Goal: Complete application form

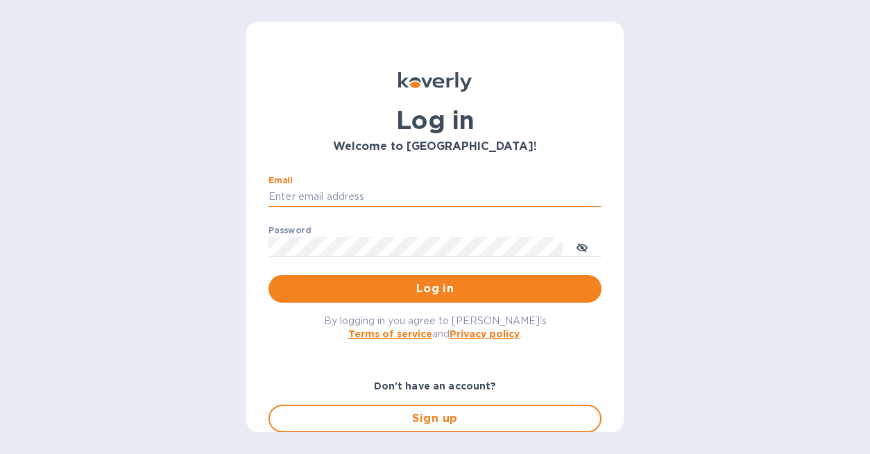
click at [386, 189] on input "Email" at bounding box center [435, 197] width 333 height 21
type input "[EMAIL_ADDRESS][DOMAIN_NAME]"
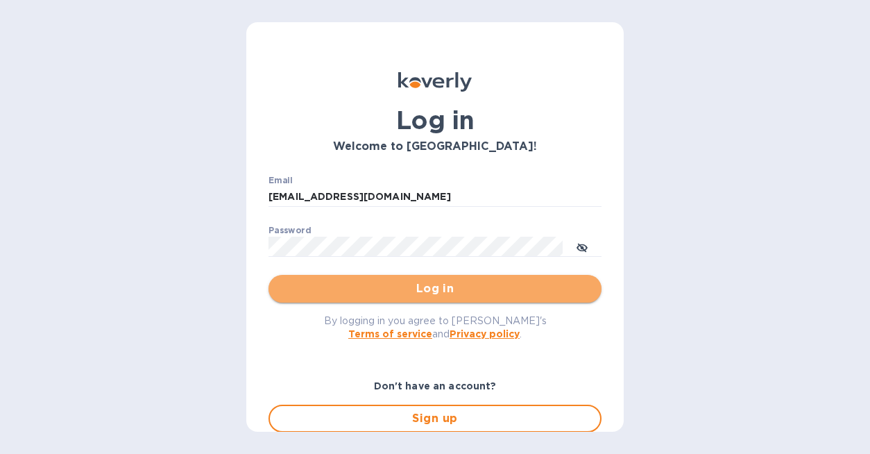
click at [458, 294] on span "Log in" at bounding box center [435, 288] width 311 height 17
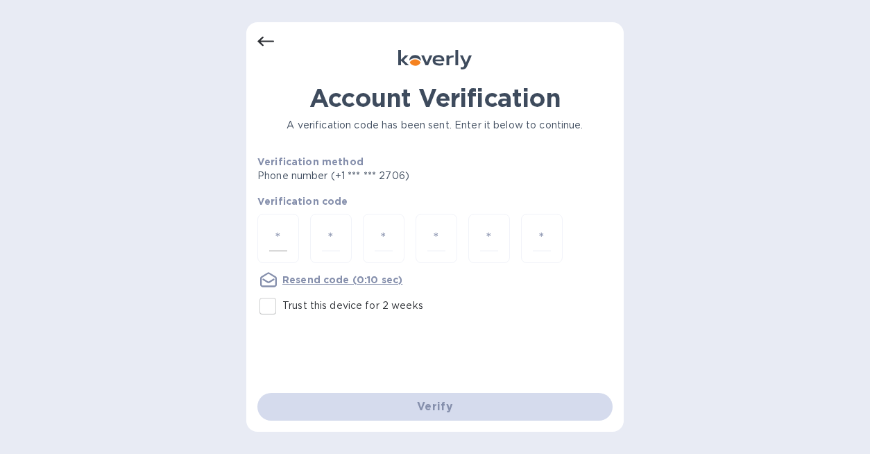
click at [282, 237] on input "number" at bounding box center [278, 239] width 18 height 26
type input "7"
type input "6"
type input "2"
type input "5"
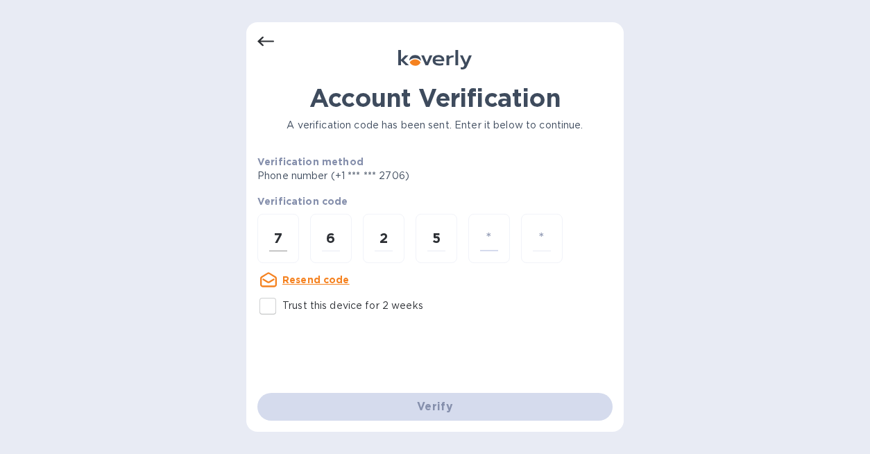
type input "0"
type input "4"
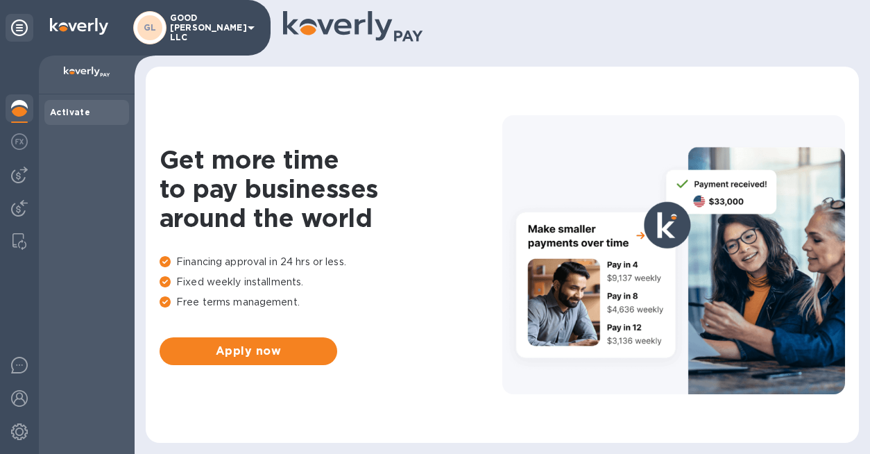
click at [226, 32] on p "GOOD [PERSON_NAME] LLC" at bounding box center [204, 27] width 69 height 29
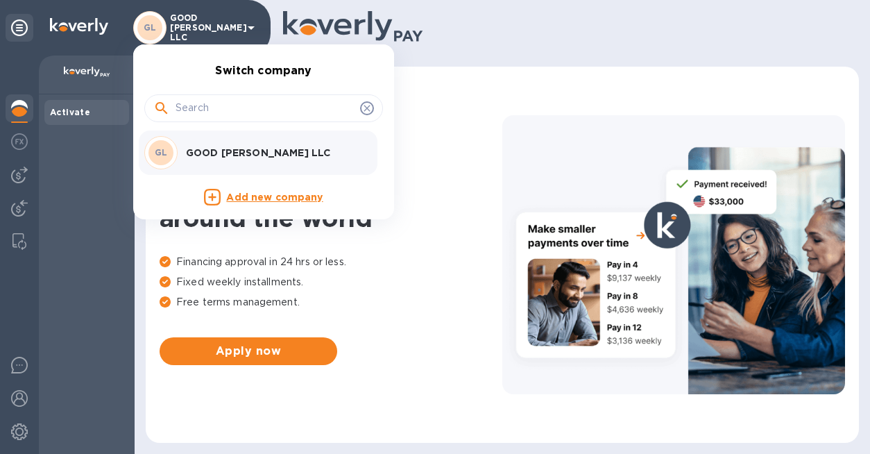
click at [278, 198] on p "Add new company" at bounding box center [274, 197] width 96 height 15
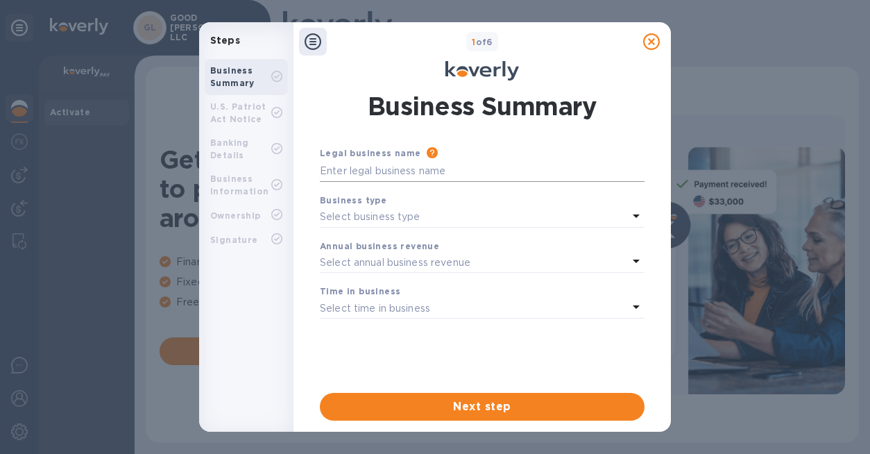
click at [371, 172] on input "text" at bounding box center [482, 171] width 325 height 21
type input "V"
type input "SURPOINTE GROUP LLC"
click at [428, 212] on div "Select business type" at bounding box center [474, 217] width 308 height 19
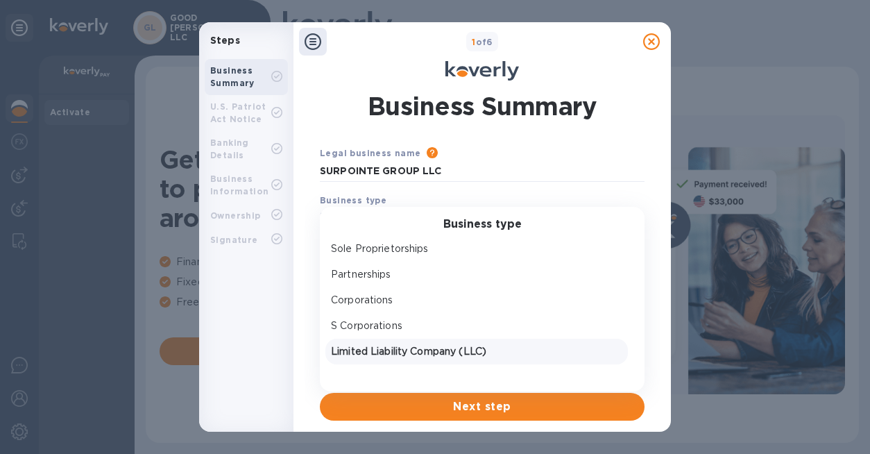
click at [403, 344] on div "Limited Liability Company (LLC)" at bounding box center [476, 351] width 297 height 20
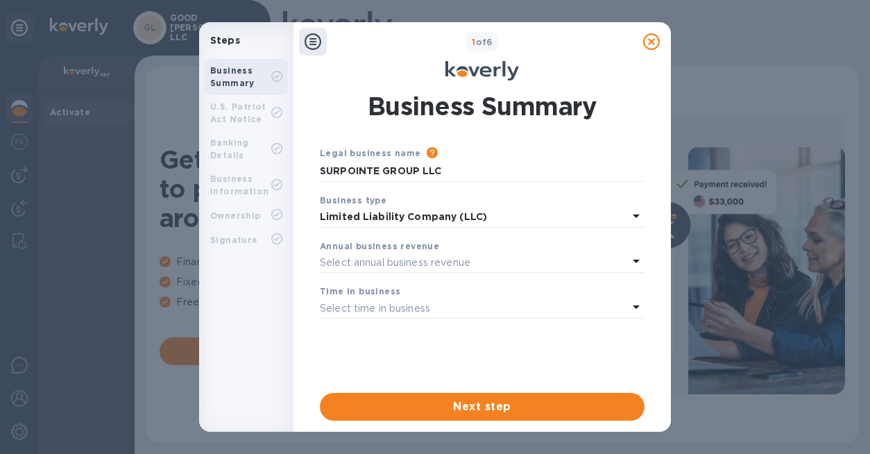
click at [389, 264] on p "Select annual business revenue" at bounding box center [395, 262] width 151 height 15
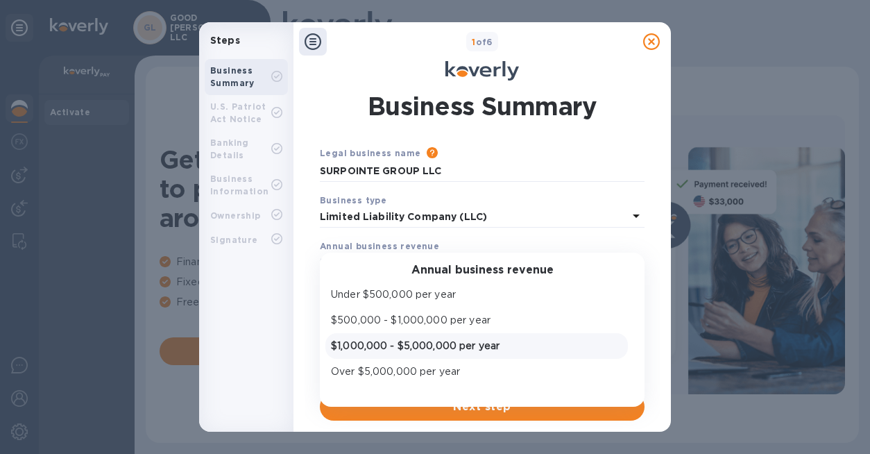
click at [407, 345] on p "$1,000,000 - $5,000,000 per year" at bounding box center [476, 346] width 291 height 15
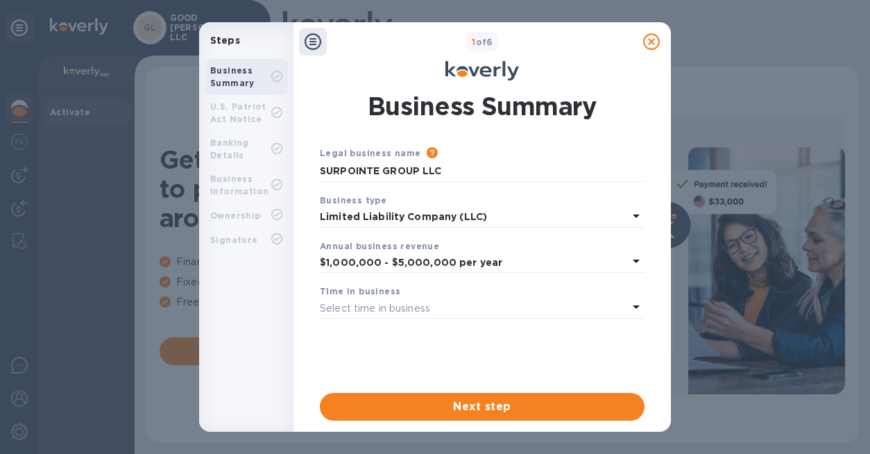
click at [405, 310] on p "Select time in business" at bounding box center [375, 308] width 110 height 15
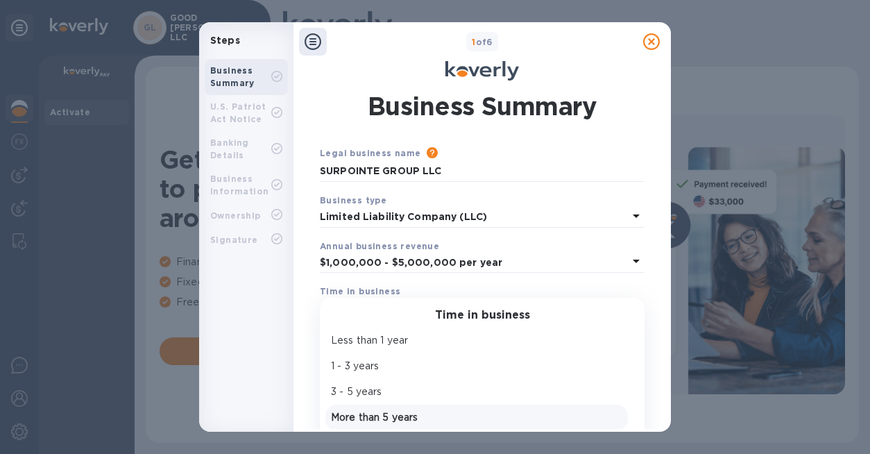
click at [407, 414] on p "More than 5 years" at bounding box center [476, 417] width 291 height 15
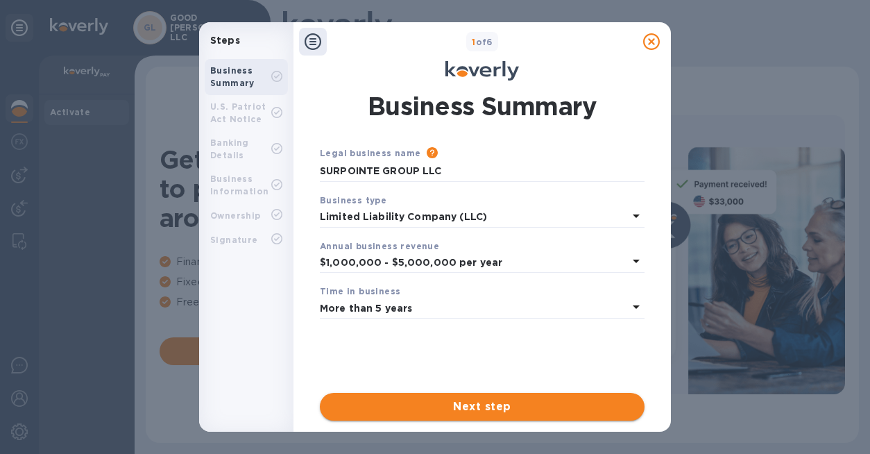
click at [431, 403] on span "Next step" at bounding box center [482, 406] width 303 height 17
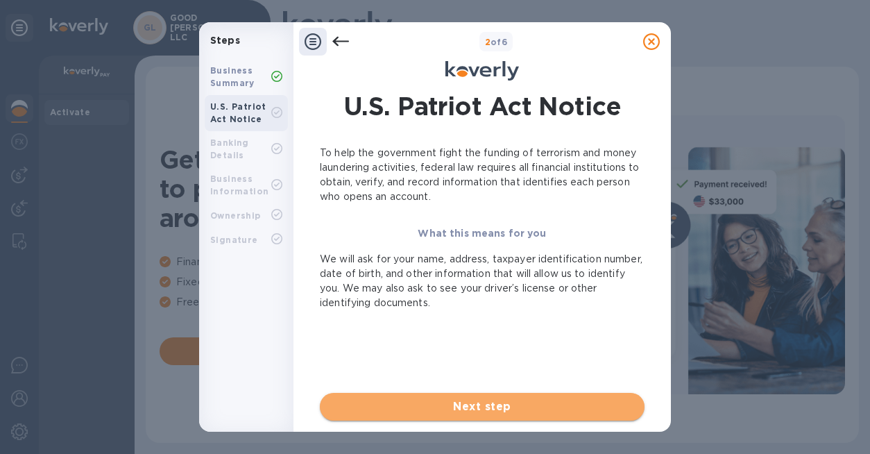
click at [480, 403] on span "Next step" at bounding box center [482, 406] width 303 height 17
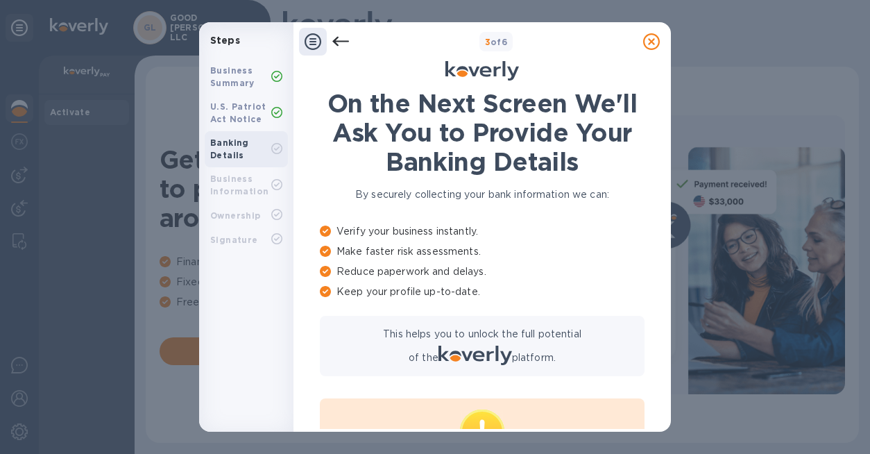
scroll to position [110, 0]
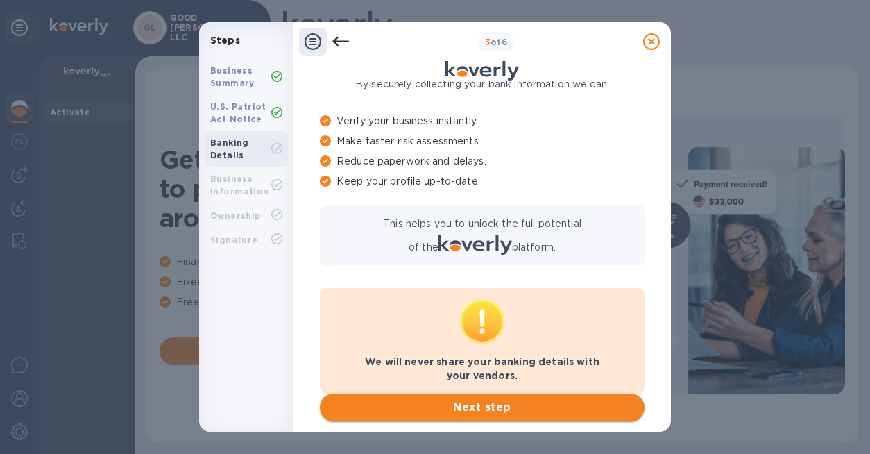
click at [505, 409] on span "Next step" at bounding box center [482, 407] width 303 height 17
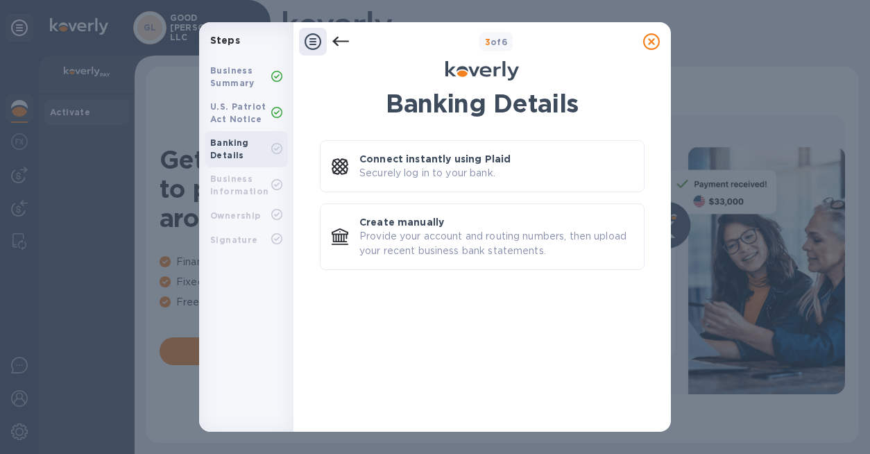
scroll to position [0, 0]
click at [477, 157] on p "Connect instantly using Plaid" at bounding box center [434, 159] width 151 height 14
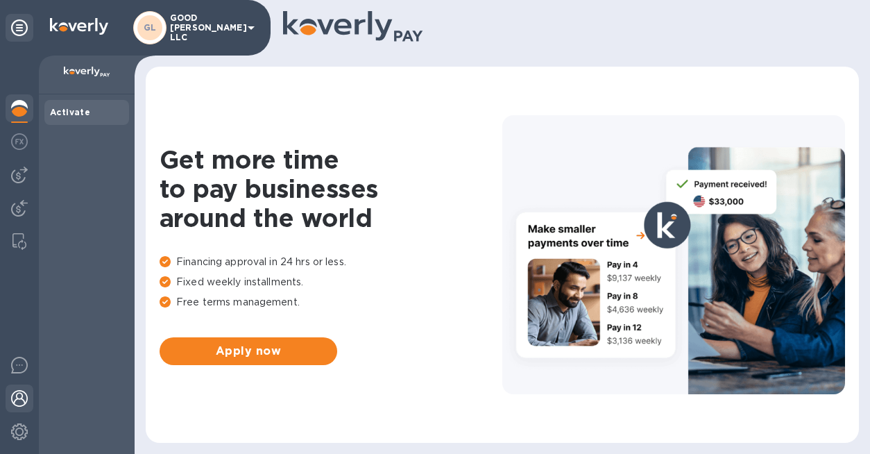
click at [22, 400] on img at bounding box center [19, 398] width 17 height 17
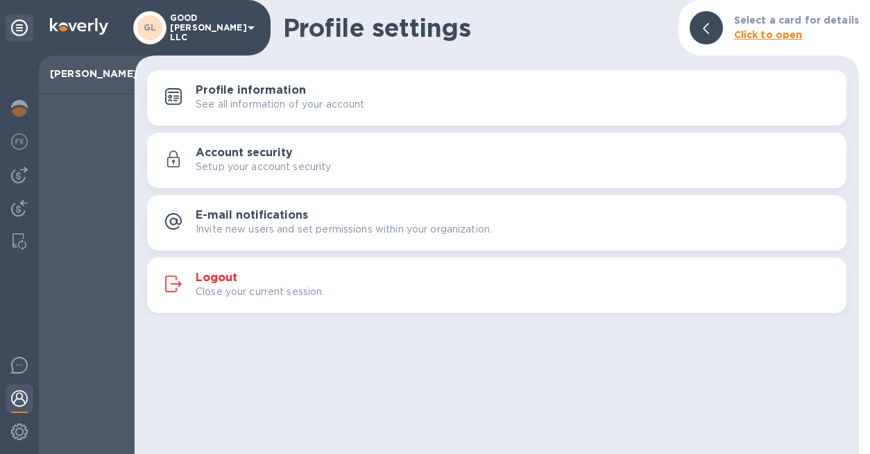
click at [108, 127] on div at bounding box center [87, 273] width 96 height 359
click at [708, 26] on div at bounding box center [706, 27] width 33 height 33
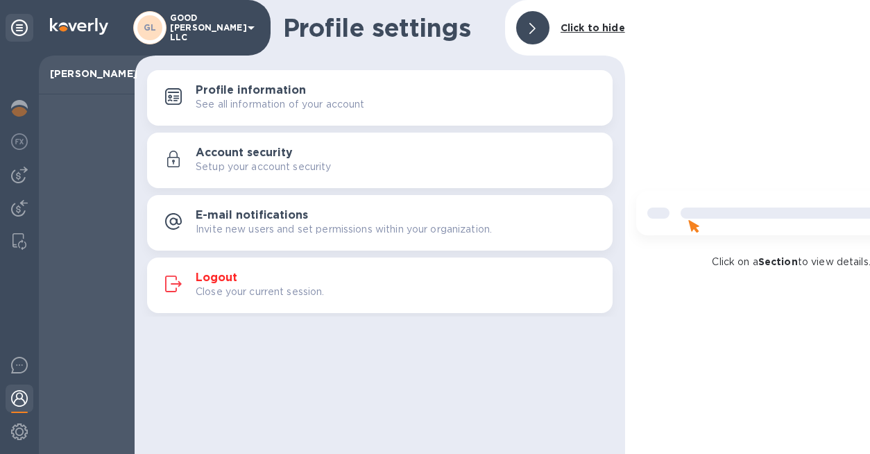
click at [252, 29] on icon at bounding box center [251, 27] width 17 height 17
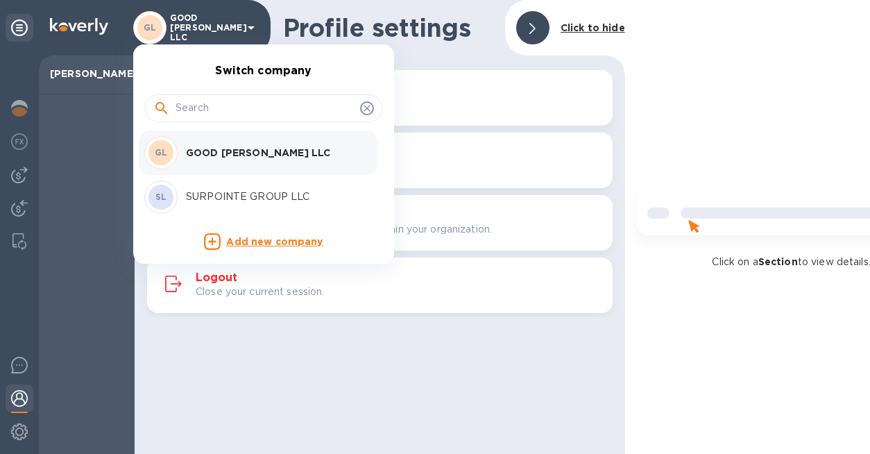
click at [253, 189] on div "SL SURPOINTE GROUP LLC" at bounding box center [252, 196] width 217 height 33
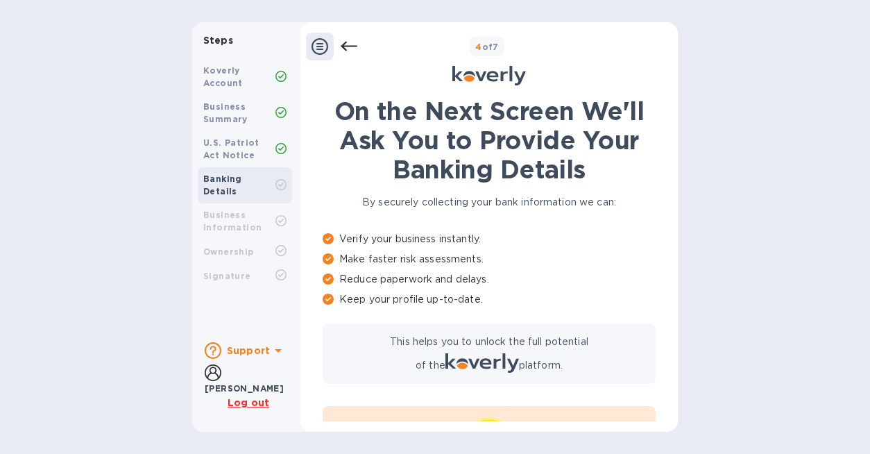
scroll to position [126, 0]
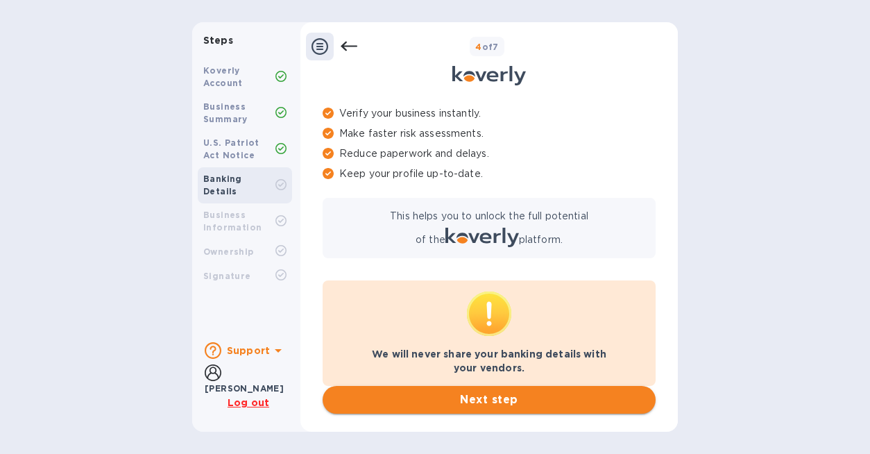
click at [508, 397] on span "Next step" at bounding box center [489, 399] width 311 height 17
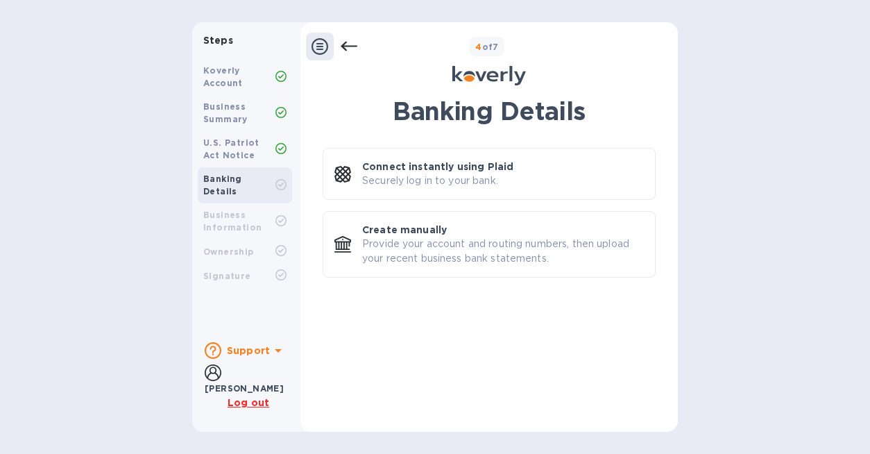
scroll to position [0, 0]
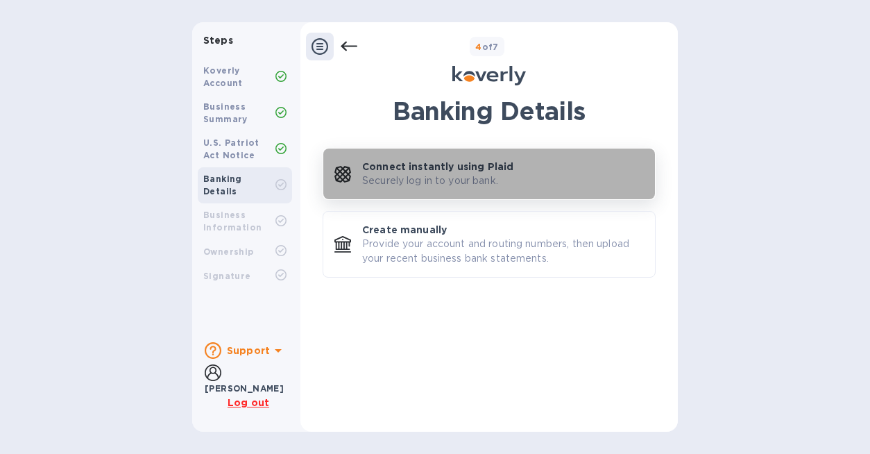
click at [420, 190] on button "Connect instantly using Plaid Securely log in to your bank." at bounding box center [489, 174] width 333 height 52
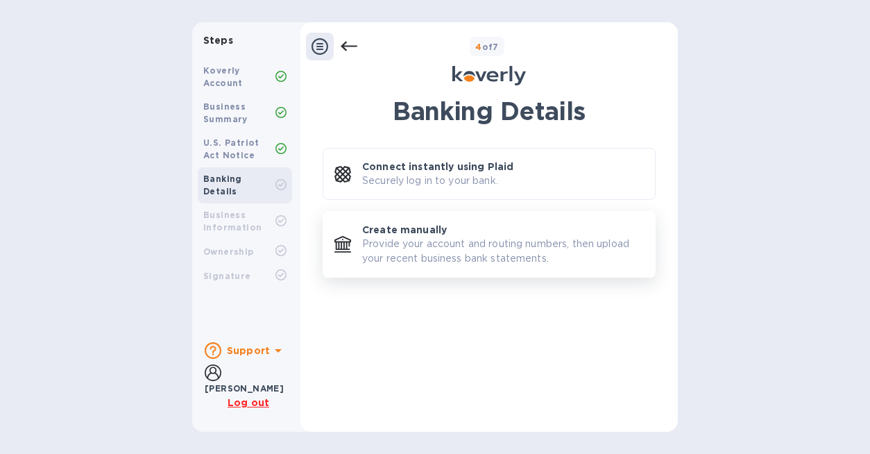
click at [509, 243] on p "Provide your account and routing numbers, then upload your recent business bank…" at bounding box center [503, 251] width 282 height 29
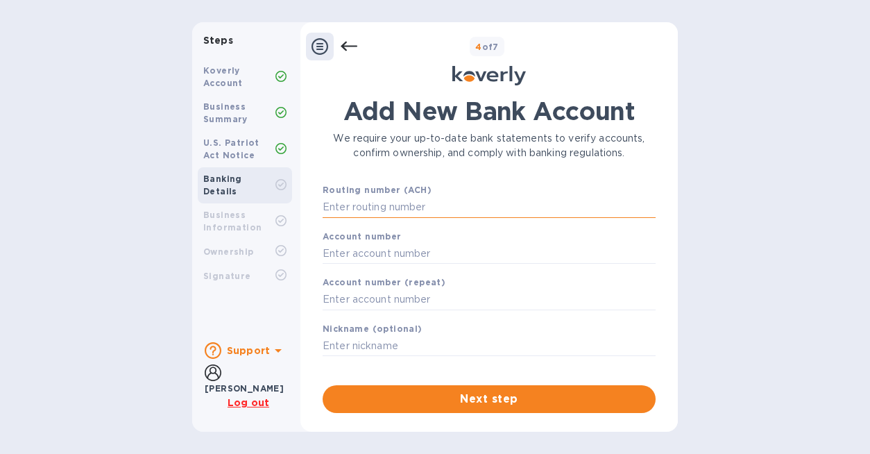
click at [380, 203] on input "text" at bounding box center [489, 207] width 333 height 21
paste input "510910703"
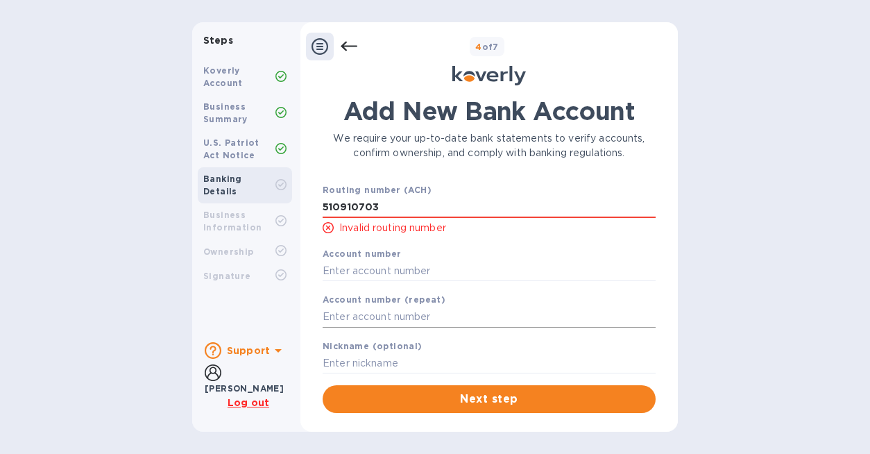
type input "510910703"
click at [398, 323] on input "text" at bounding box center [489, 317] width 333 height 21
paste input "510910703"
type input "510910703"
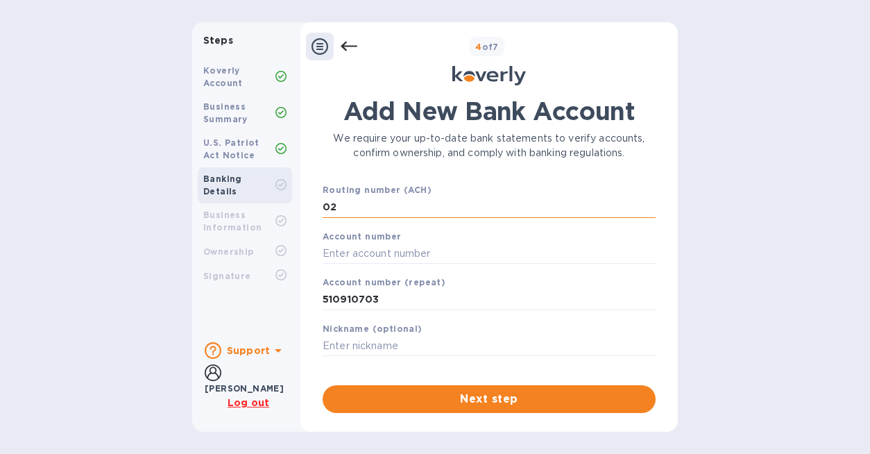
type input "0"
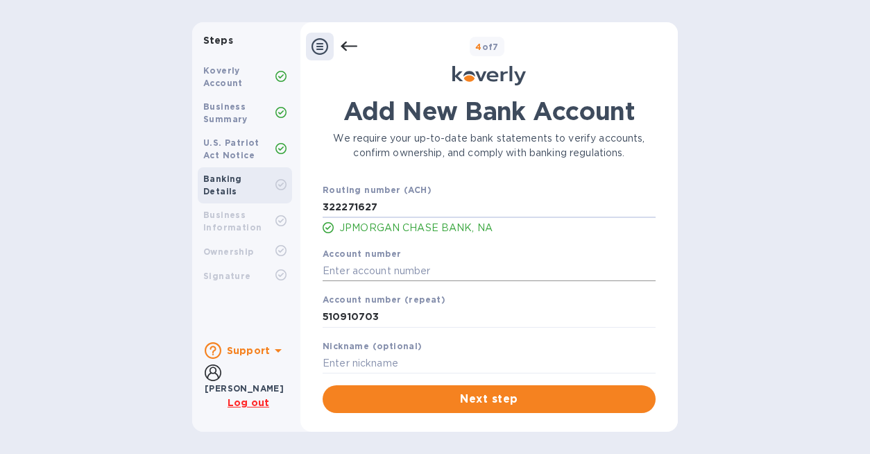
type input "322271627"
click at [406, 270] on input "text" at bounding box center [489, 270] width 333 height 21
drag, startPoint x: 395, startPoint y: 273, endPoint x: 284, endPoint y: 265, distance: 111.3
click at [301, 268] on div "Add New Bank Account We require your up-to-date bank statements to verify accou…" at bounding box center [490, 254] width 378 height 333
type input "510910703"
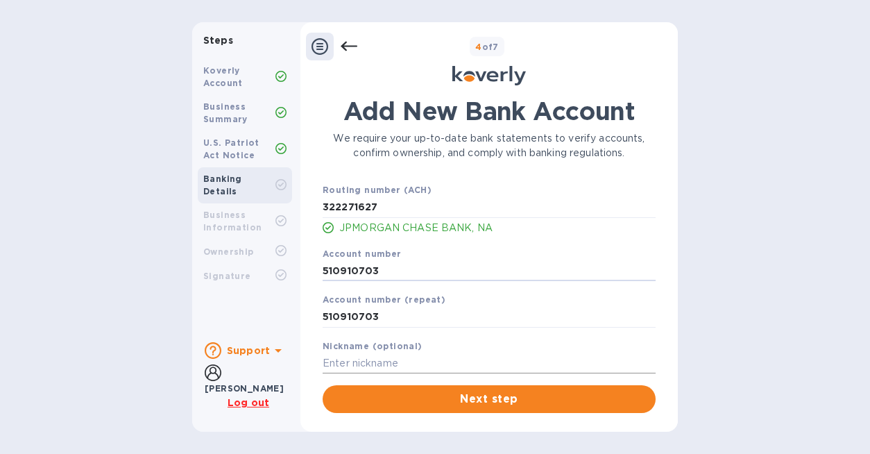
click at [364, 359] on input "text" at bounding box center [489, 363] width 333 height 21
type input "Valley"
click at [428, 417] on div "Add New Bank Account We require your up-to-date bank statements to verify accou…" at bounding box center [489, 254] width 364 height 333
click at [428, 403] on span "Next step" at bounding box center [489, 399] width 311 height 17
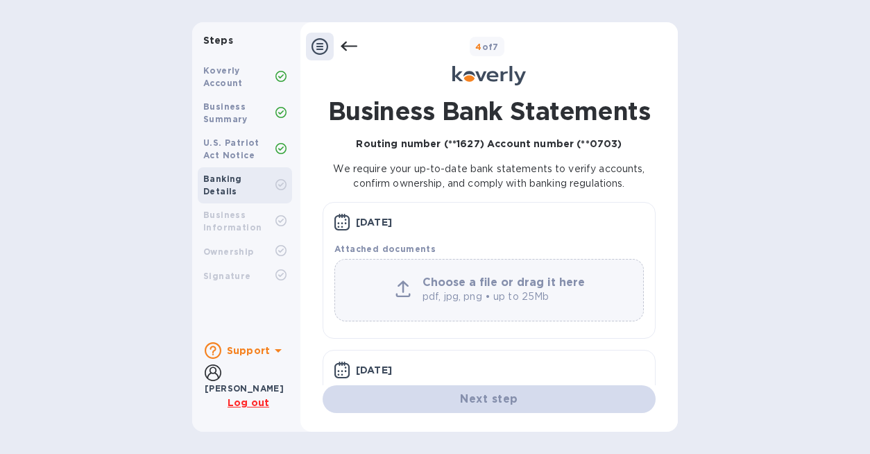
click at [412, 289] on div at bounding box center [403, 289] width 28 height 19
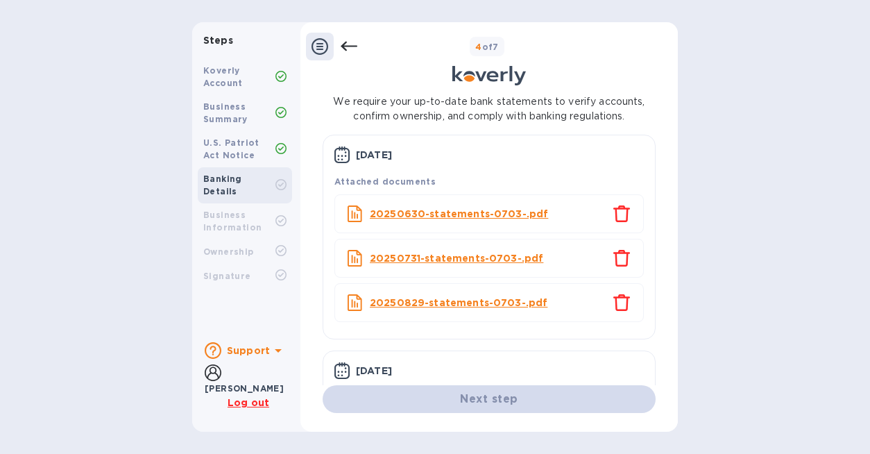
scroll to position [110, 0]
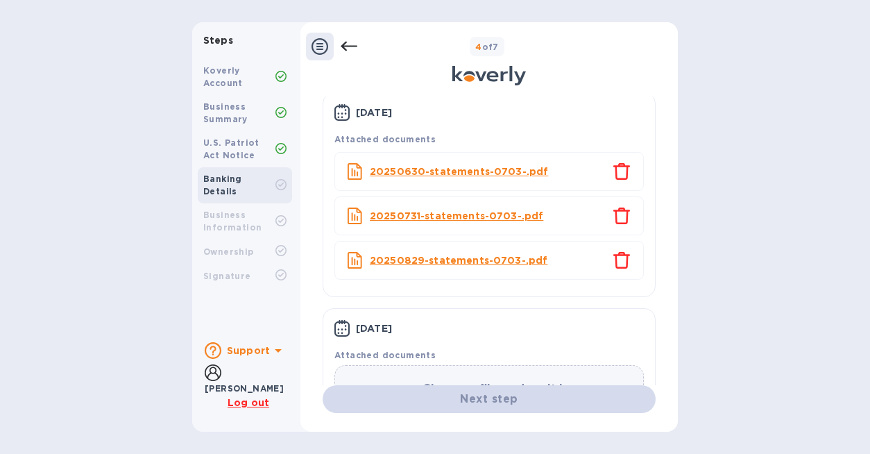
click at [618, 171] on icon "close" at bounding box center [622, 171] width 17 height 17
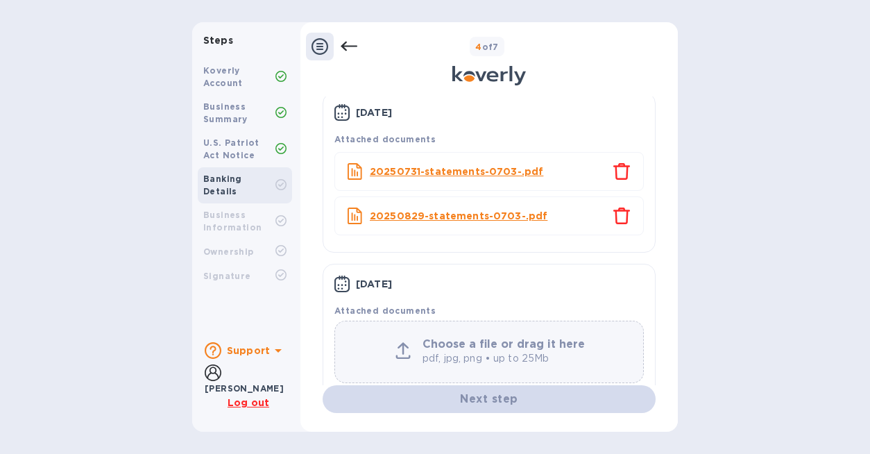
click at [618, 171] on icon "close" at bounding box center [622, 171] width 17 height 17
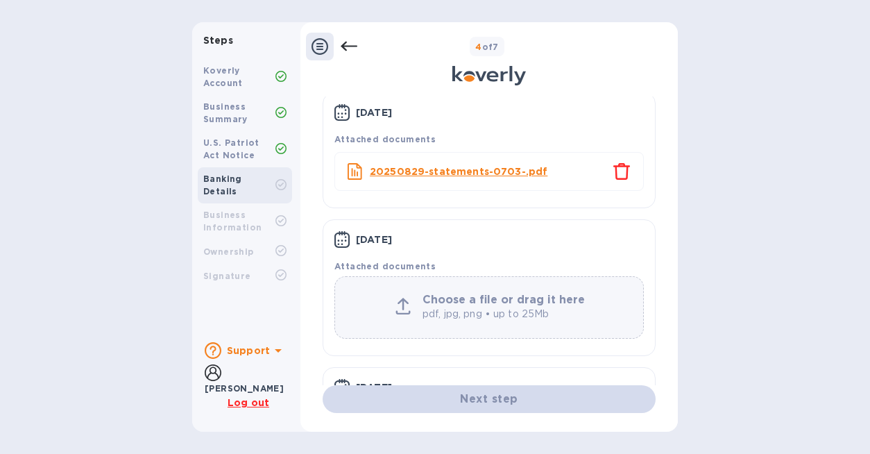
click at [436, 305] on b "Choose a file or drag it here" at bounding box center [504, 299] width 162 height 13
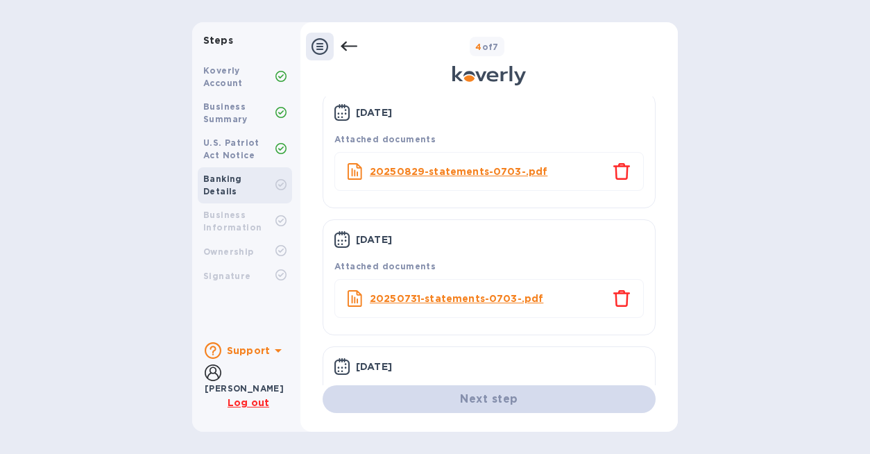
scroll to position [219, 0]
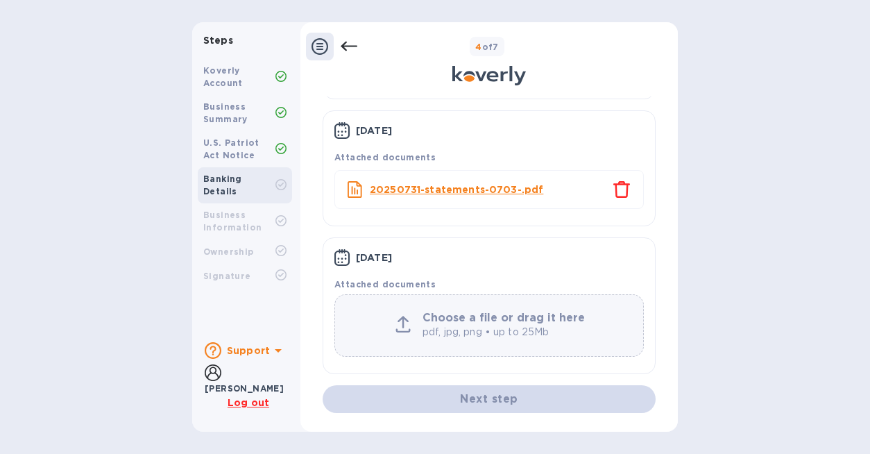
click at [502, 310] on div "Choose a file or drag it here pdf, jpg, png • up to 25Mb" at bounding box center [490, 325] width 310 height 62
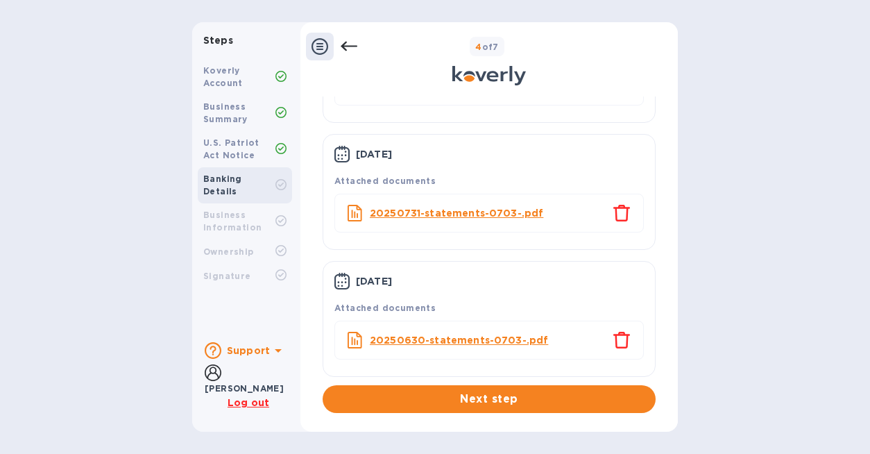
scroll to position [198, 0]
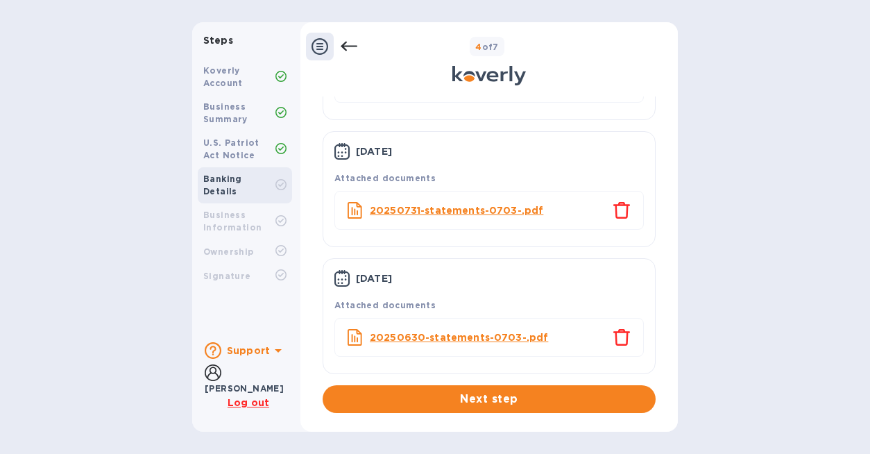
click at [523, 399] on span "Next step" at bounding box center [489, 399] width 311 height 17
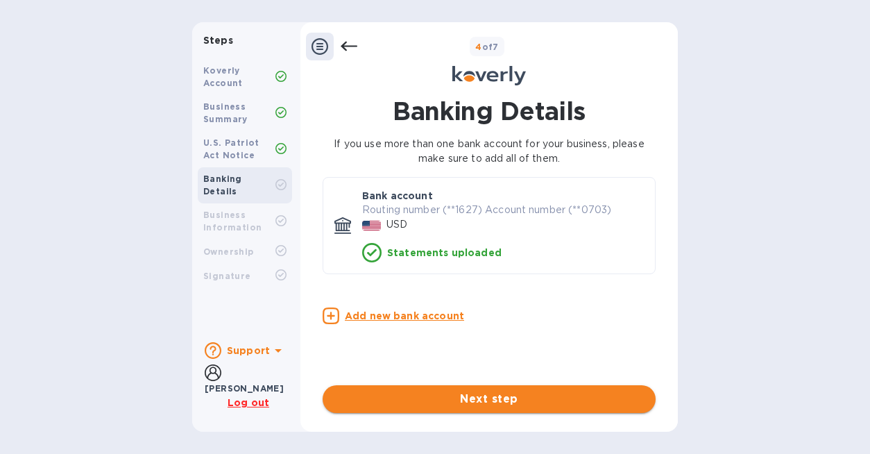
click at [489, 398] on span "Next step" at bounding box center [489, 399] width 311 height 17
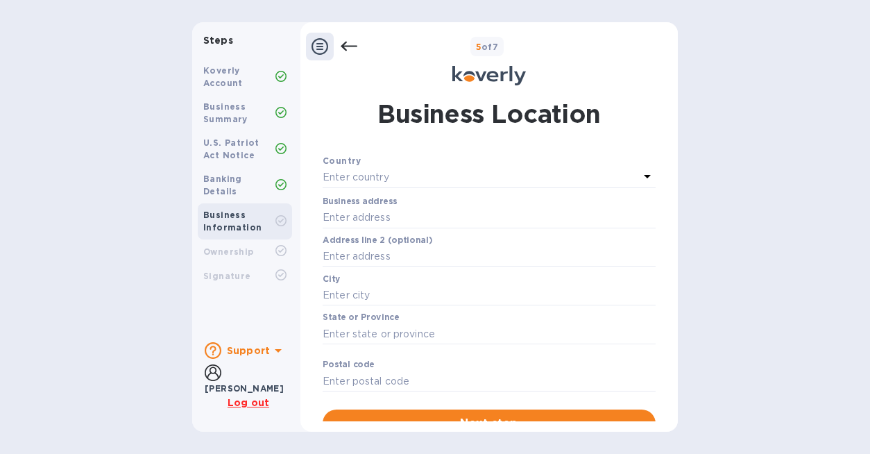
click at [371, 176] on p "Enter country" at bounding box center [356, 177] width 67 height 15
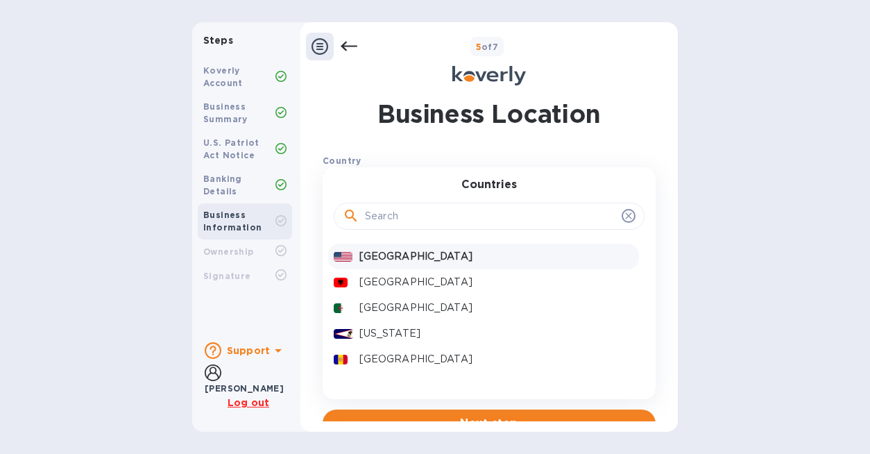
click at [384, 259] on p "United States" at bounding box center [496, 256] width 274 height 15
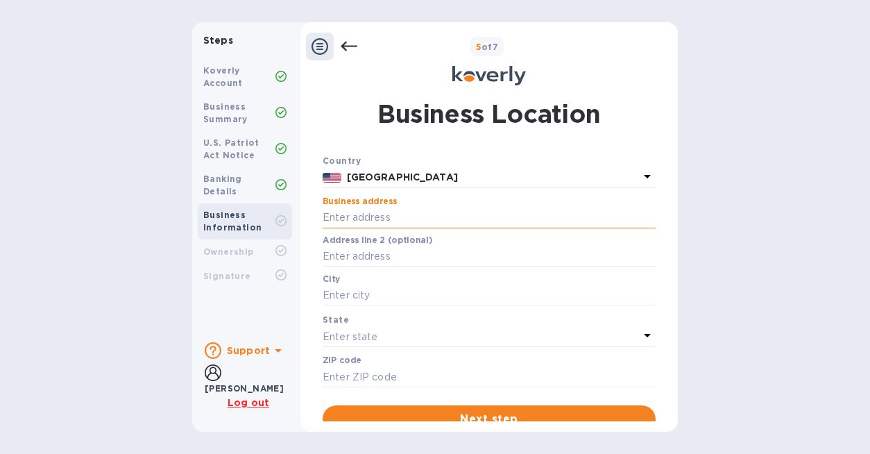
click at [366, 222] on input "text" at bounding box center [489, 218] width 333 height 21
type input "1"
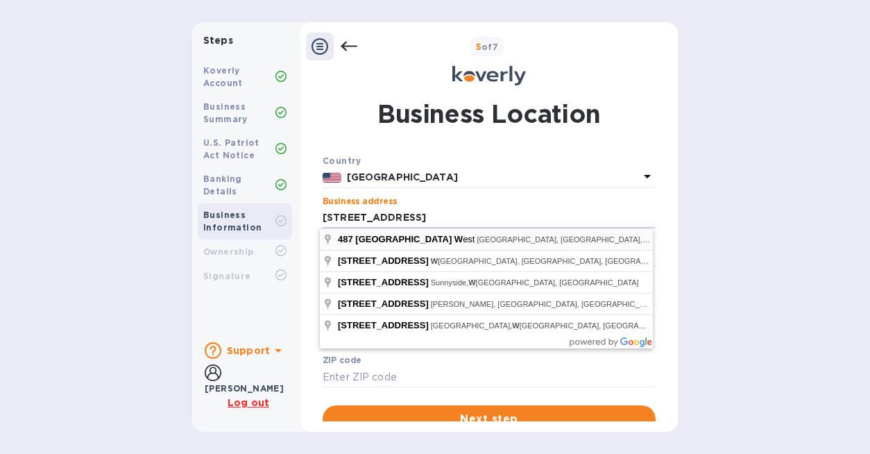
type input "487 1st Street West"
type input "Sonoma"
type input "95476"
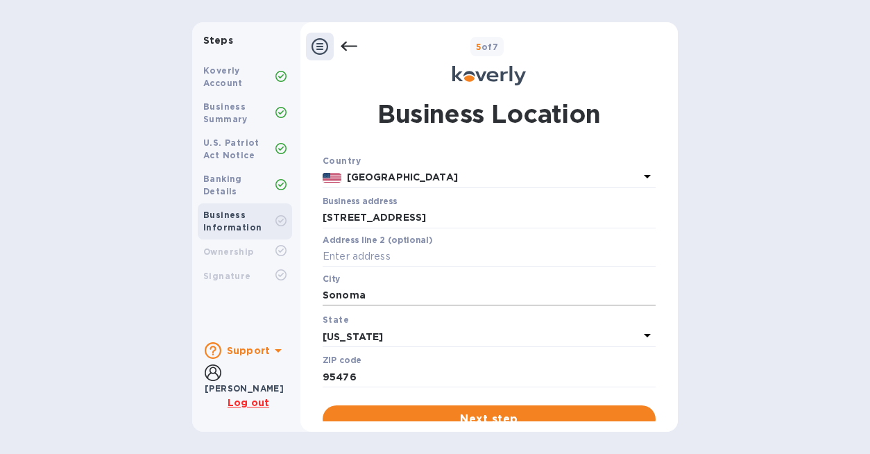
scroll to position [21, 0]
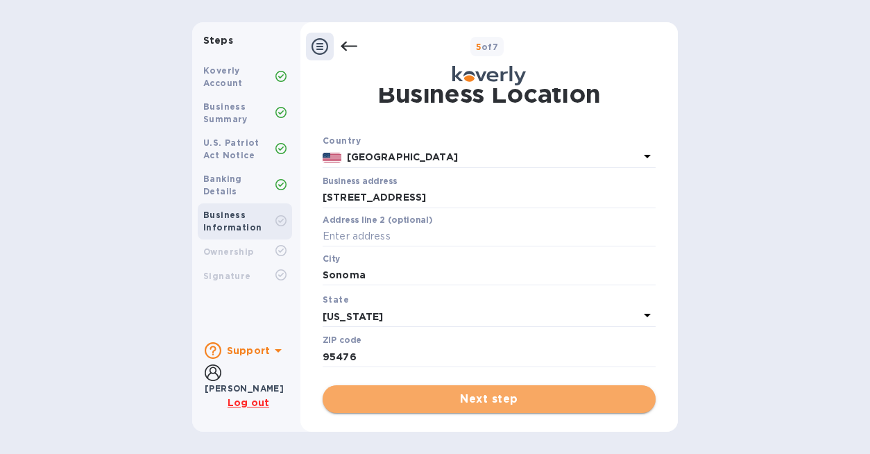
click at [457, 391] on span "Next step" at bounding box center [489, 399] width 311 height 17
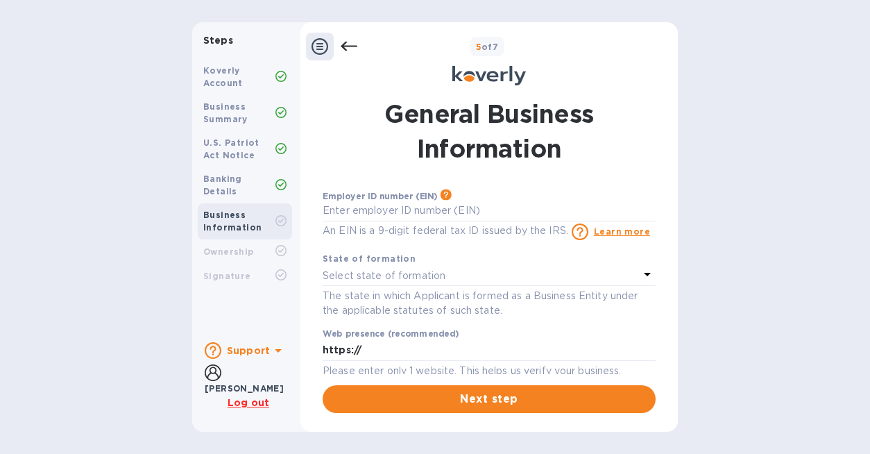
scroll to position [0, 0]
click at [378, 210] on input "text" at bounding box center [489, 211] width 333 height 21
type input "***36"
click at [430, 280] on p "Select state of formation" at bounding box center [384, 276] width 123 height 15
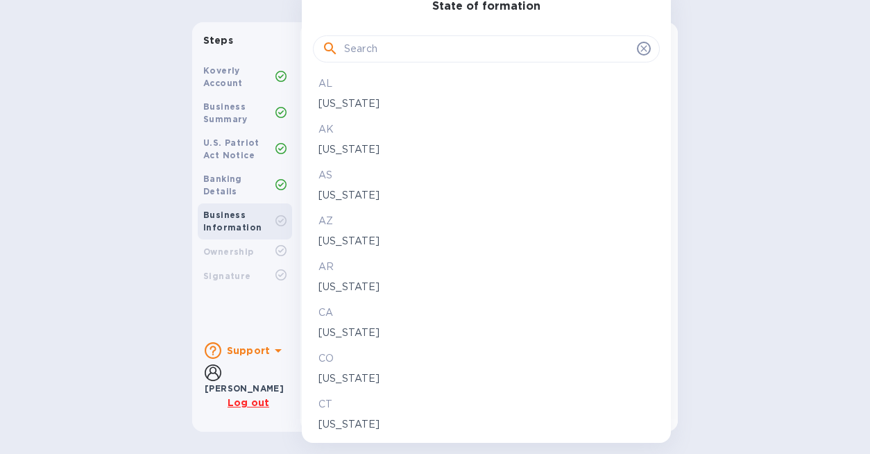
click at [377, 319] on p "CA" at bounding box center [487, 312] width 336 height 15
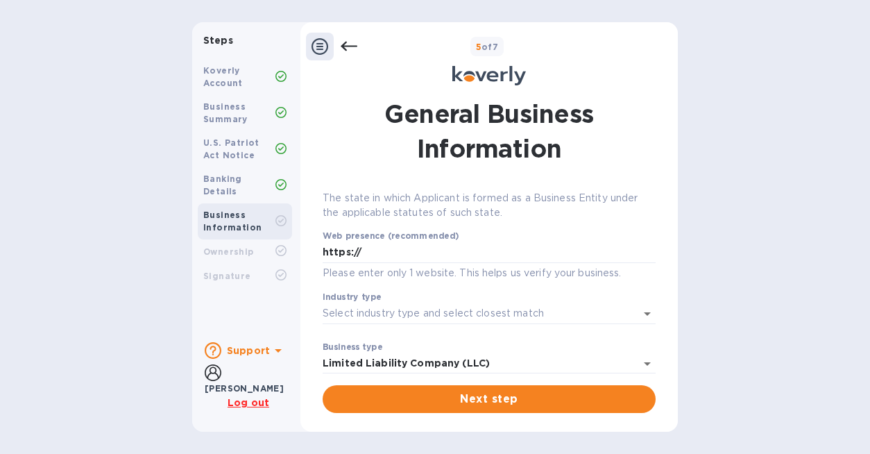
scroll to position [108, 0]
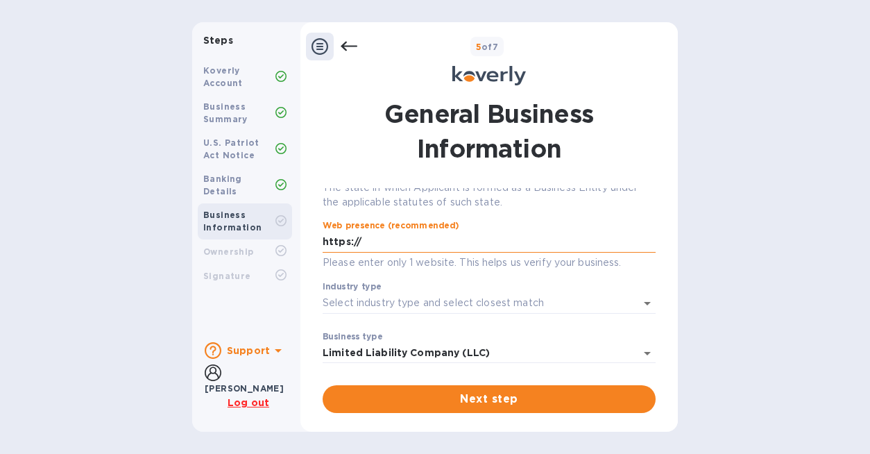
click at [435, 248] on input "https://" at bounding box center [489, 242] width 333 height 21
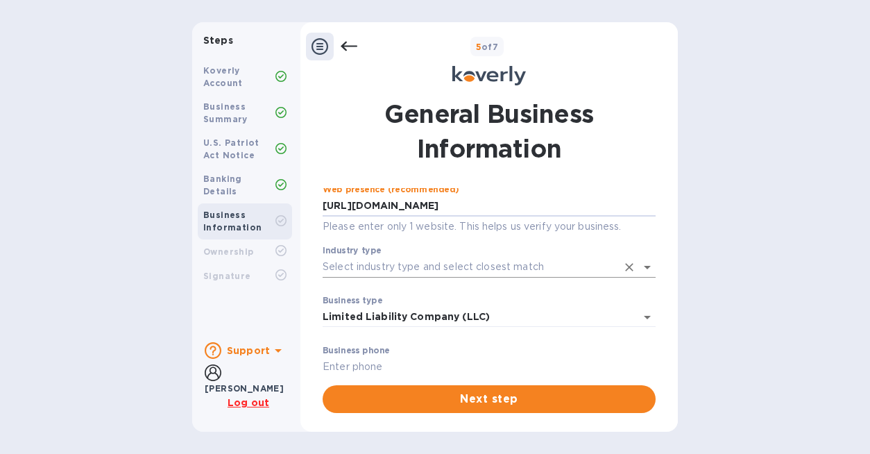
type input "https://valleybarandbottle.com"
click at [457, 270] on input "Industry type" at bounding box center [470, 267] width 294 height 20
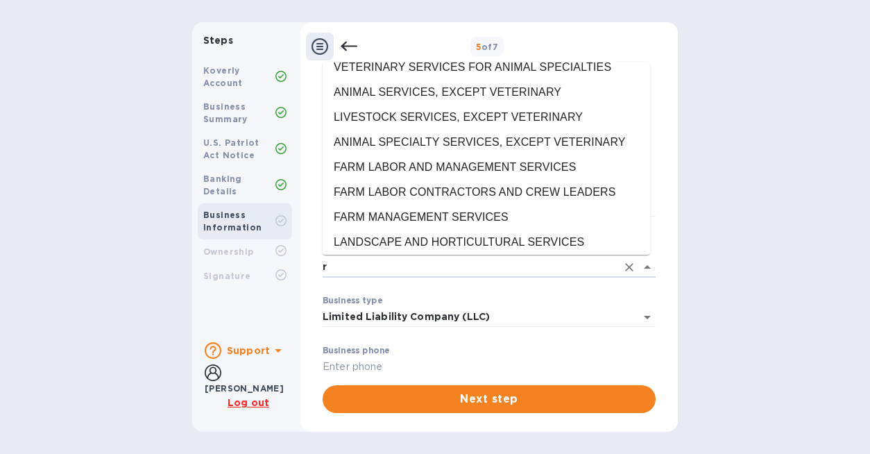
scroll to position [0, 0]
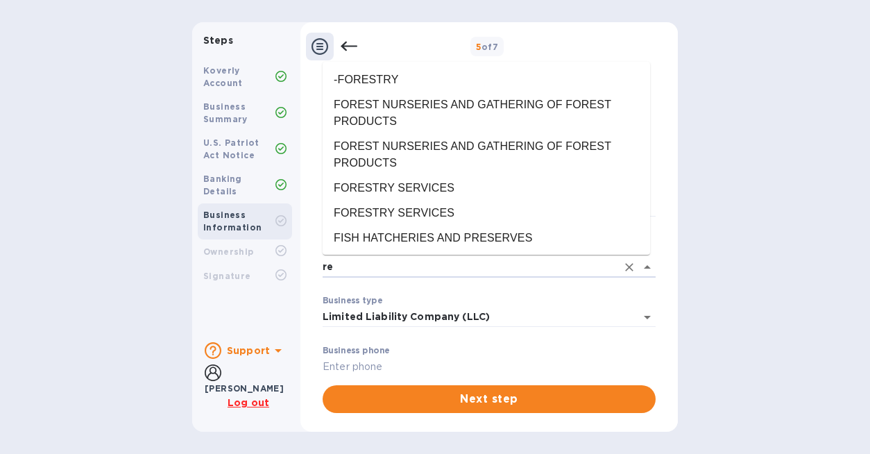
type input "r"
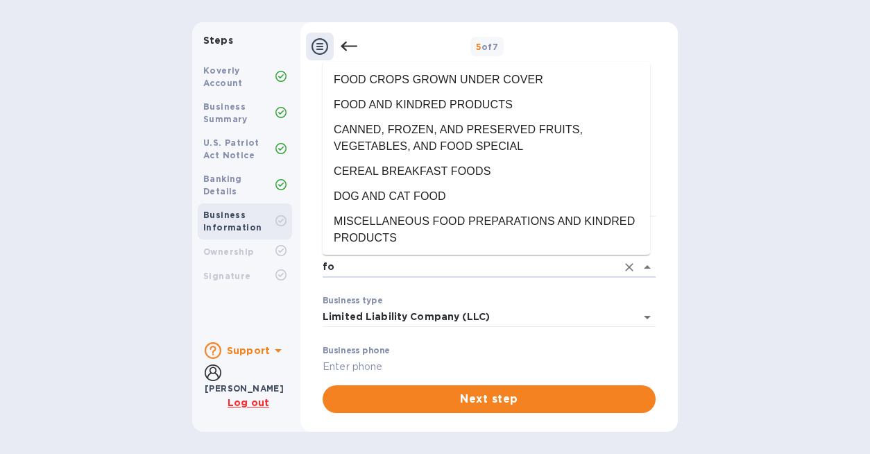
type input "f"
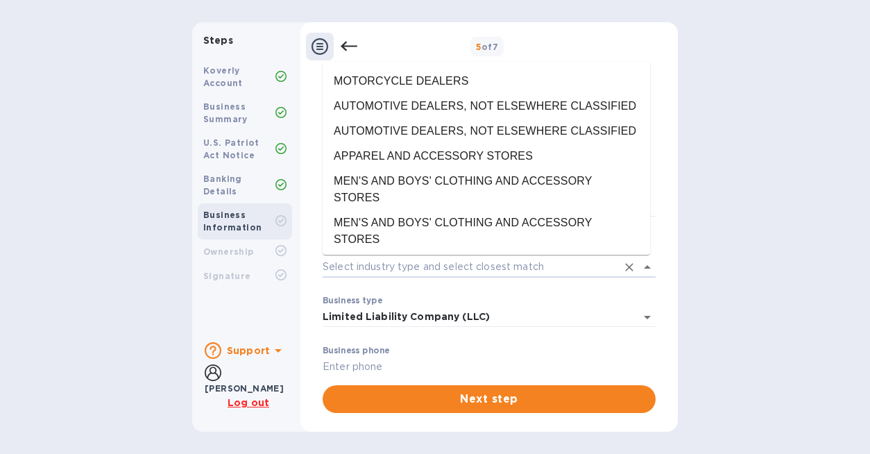
scroll to position [31231, 0]
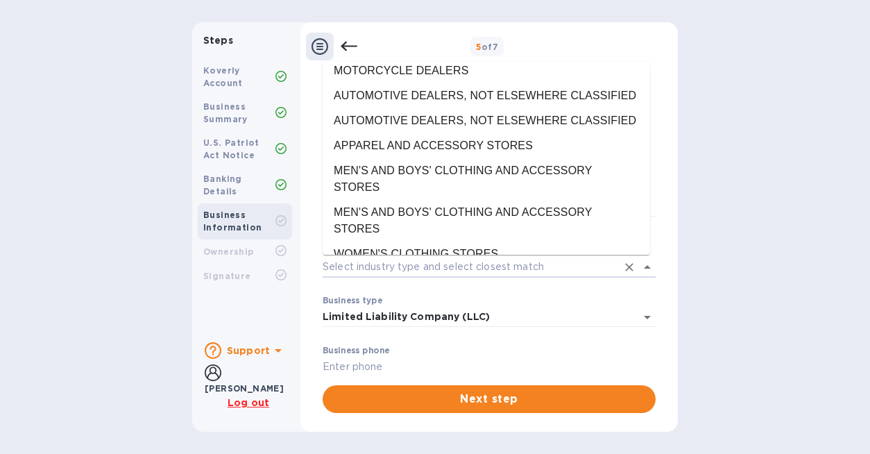
type input "EATING AND DRINKING PLACES"
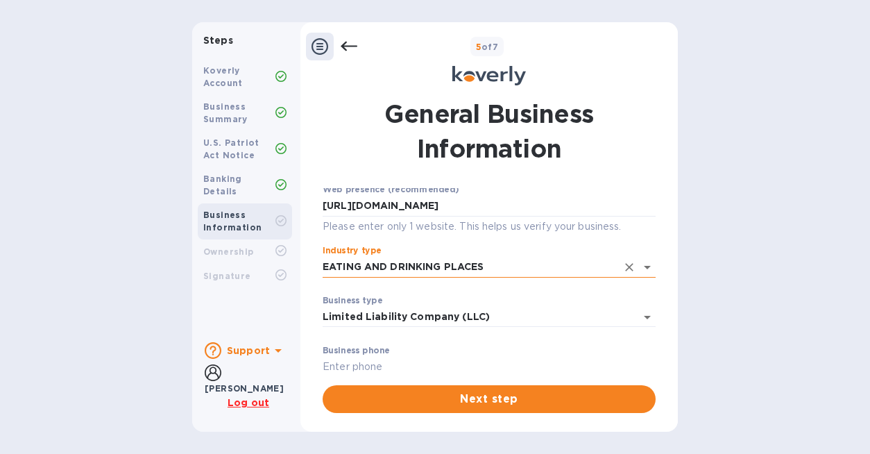
scroll to position [227, 0]
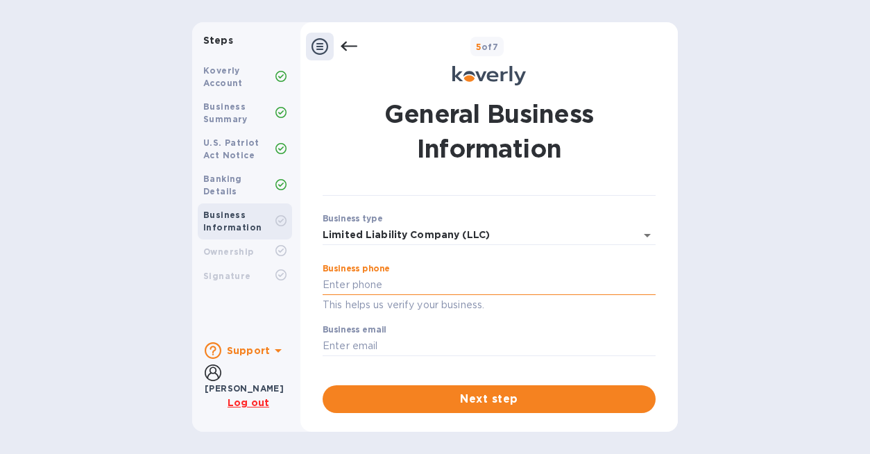
click at [369, 286] on input "text" at bounding box center [489, 285] width 333 height 21
type input "7079348403"
click at [541, 264] on div "Business phone 7079348403 This helps us verify your business." at bounding box center [489, 289] width 333 height 50
click at [389, 349] on input "text" at bounding box center [489, 346] width 333 height 21
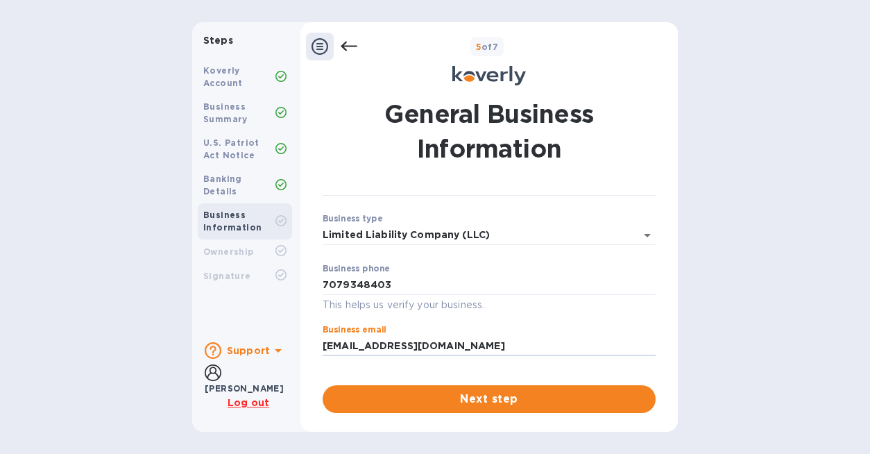
type input "drink@valleybarandbottle.com"
click at [350, 369] on p "​" at bounding box center [489, 366] width 333 height 16
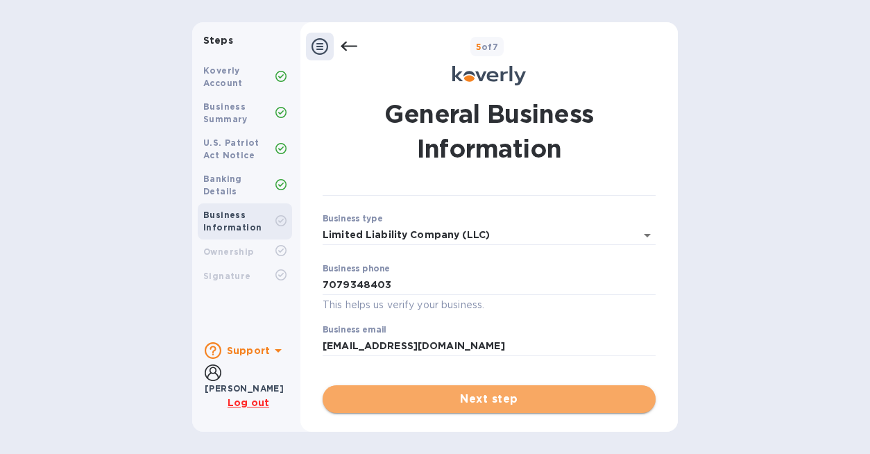
click at [359, 394] on span "Next step" at bounding box center [489, 399] width 311 height 17
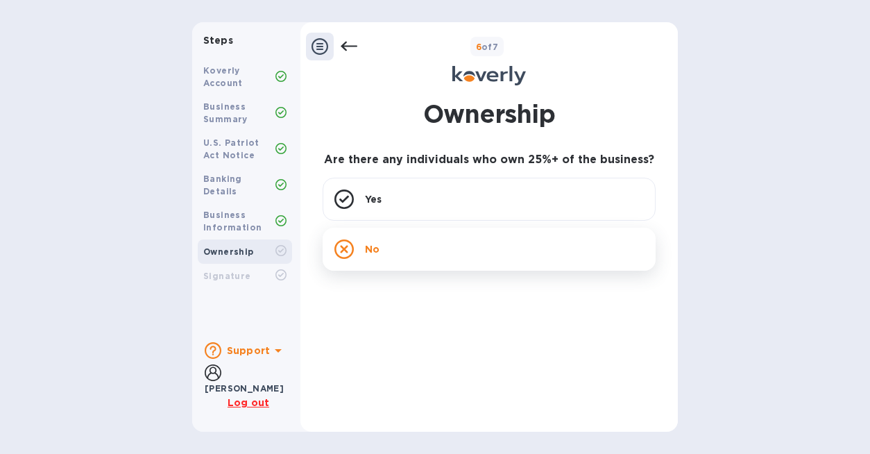
click at [482, 258] on div "No" at bounding box center [489, 249] width 333 height 43
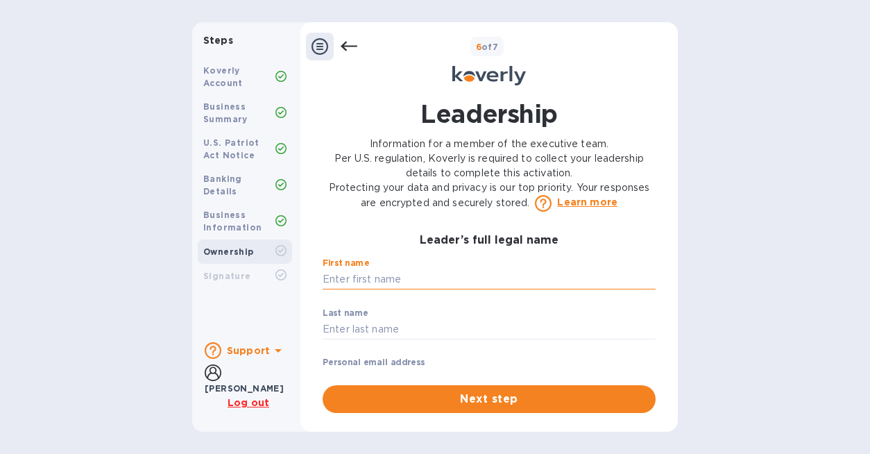
click at [398, 276] on input "text" at bounding box center [489, 279] width 333 height 21
type input "Lauren"
click at [414, 331] on input "text" at bounding box center [489, 329] width 333 height 21
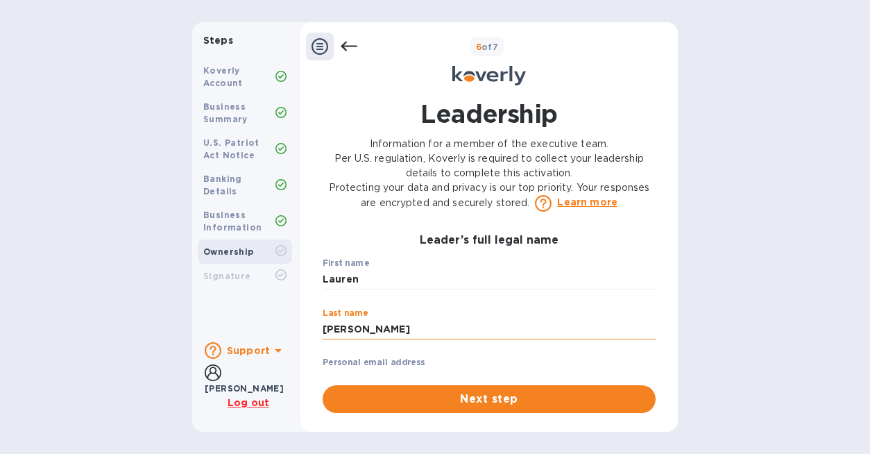
type input "Feldman"
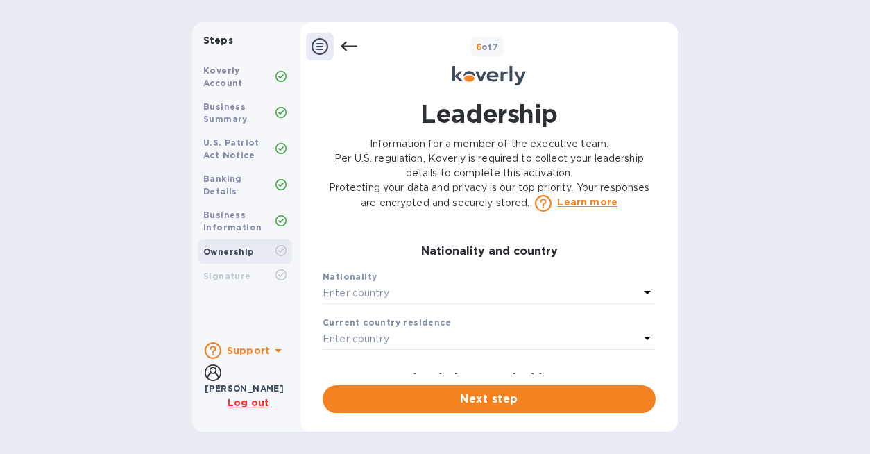
scroll to position [255, 0]
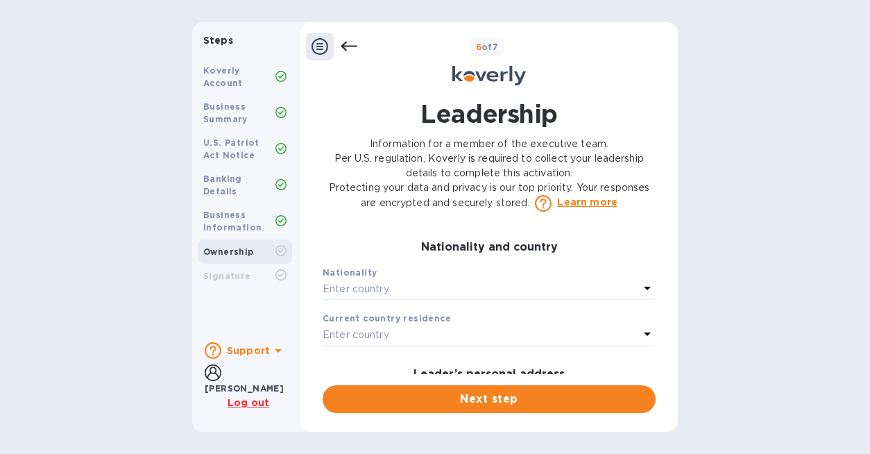
type input "lauren@valleybarandbottle.com"
click at [389, 296] on p "Enter country" at bounding box center [356, 289] width 67 height 15
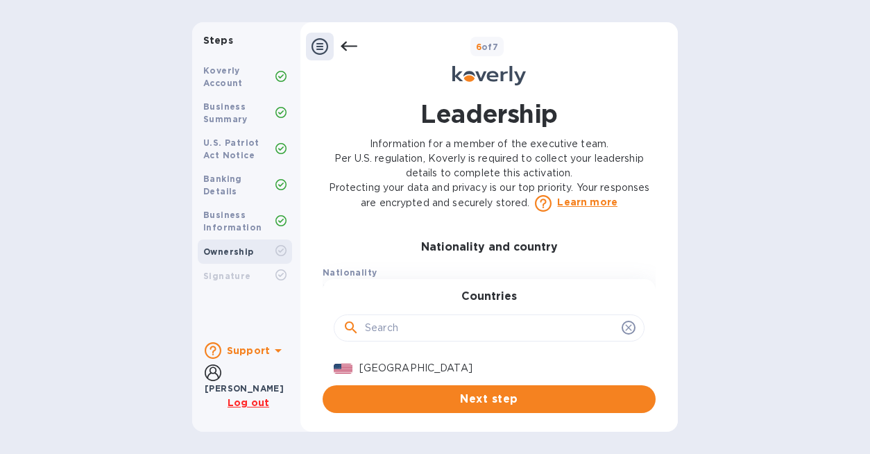
click at [396, 339] on input "text" at bounding box center [490, 328] width 251 height 21
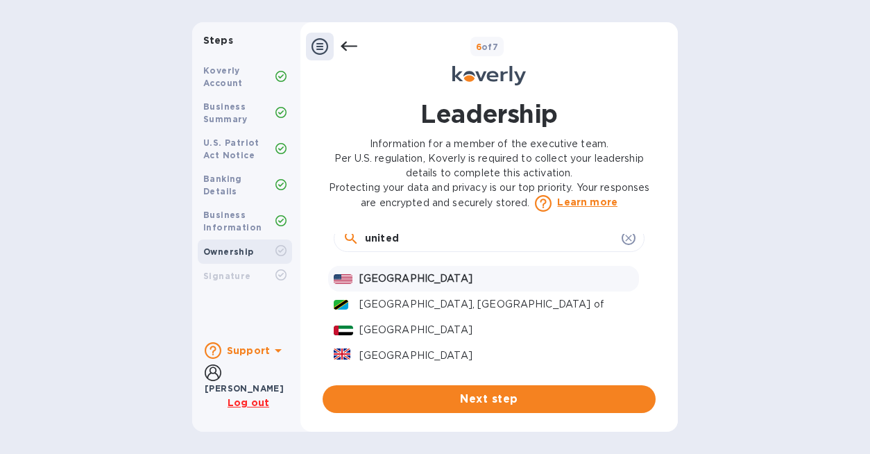
type input "united"
click at [402, 286] on p "United States" at bounding box center [496, 278] width 274 height 15
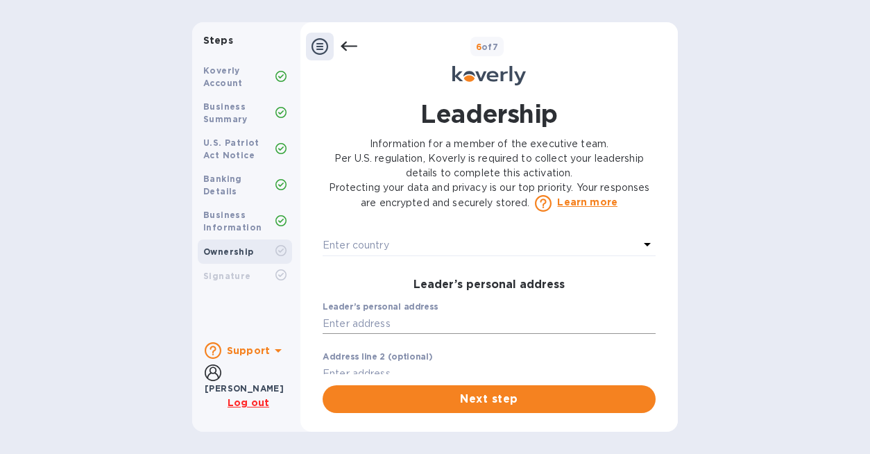
scroll to position [364, 0]
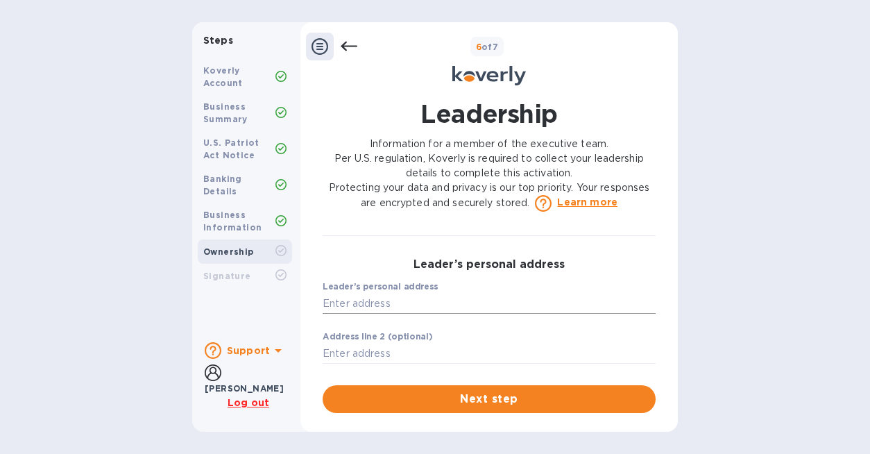
click at [414, 314] on input "text" at bounding box center [489, 303] width 333 height 21
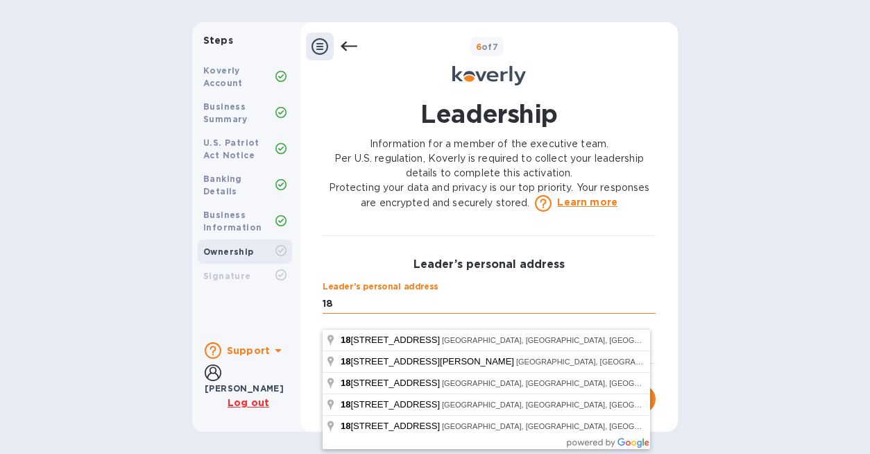
type input "1"
type input "4"
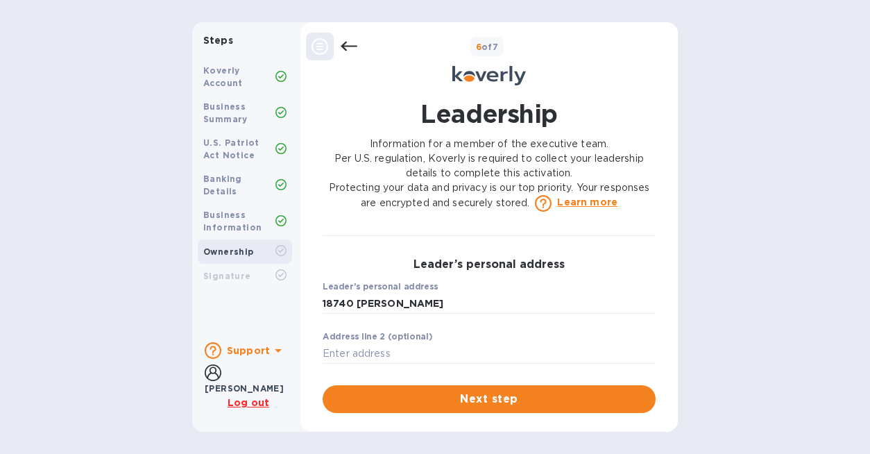
type input "18740 Lucas Avenue"
type input "Sonoma"
type input "CA"
type input "95476"
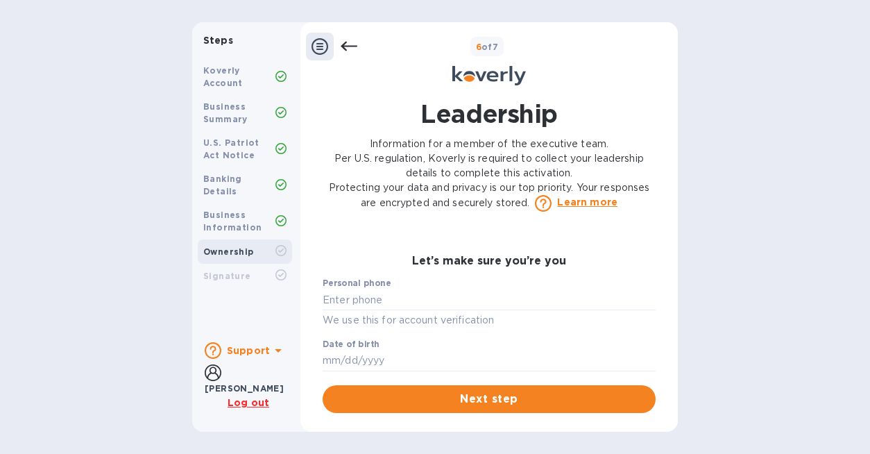
scroll to position [743, 0]
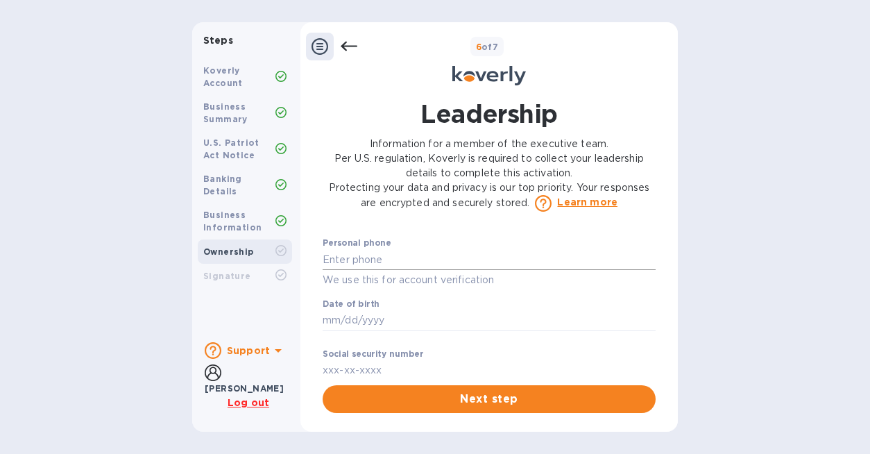
click at [404, 269] on input "text" at bounding box center [489, 259] width 333 height 21
type input "***06"
click at [392, 331] on input "text" at bounding box center [489, 320] width 333 height 21
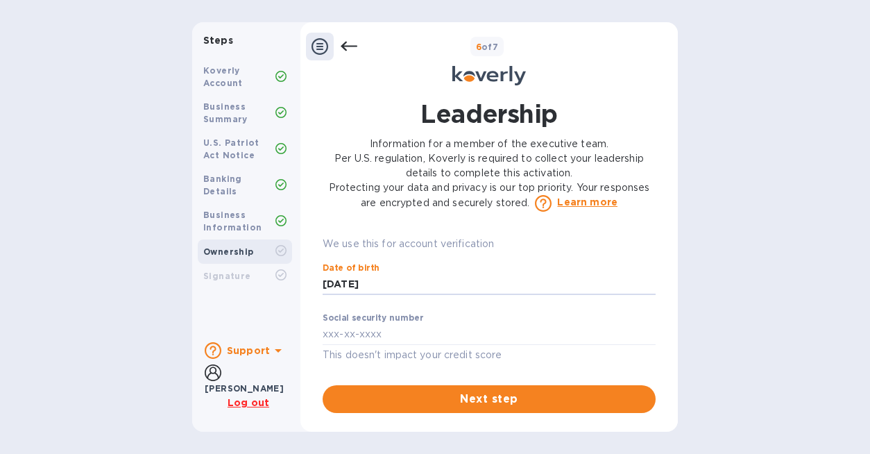
type input "***84"
click at [411, 347] on div "Social security number This doesn't impact your credit score" at bounding box center [489, 338] width 333 height 50
click at [410, 337] on input "text" at bounding box center [489, 334] width 333 height 21
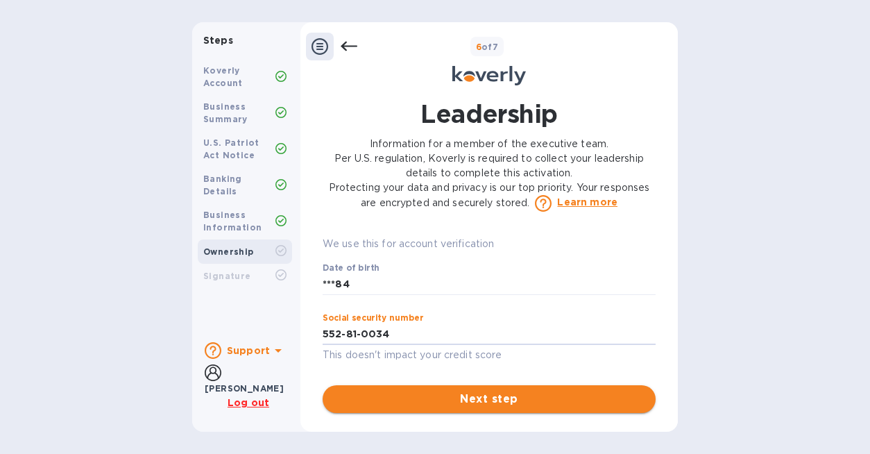
type input "***34"
click at [455, 403] on span "Next step" at bounding box center [489, 399] width 311 height 17
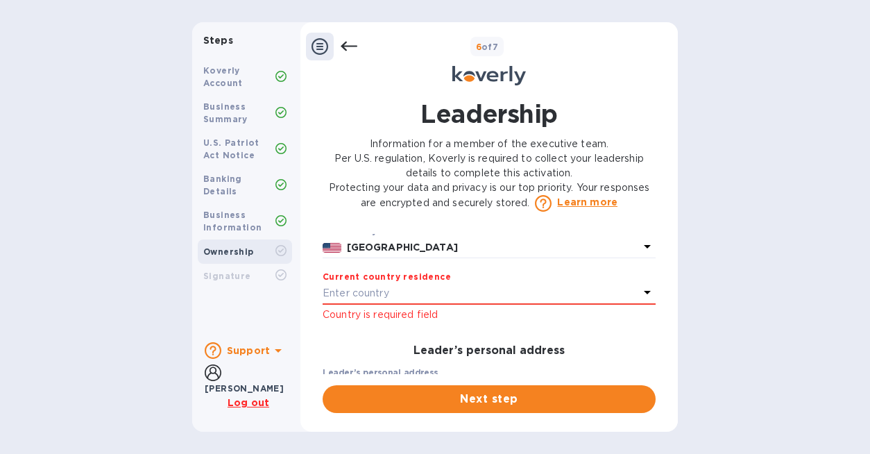
scroll to position [303, 0]
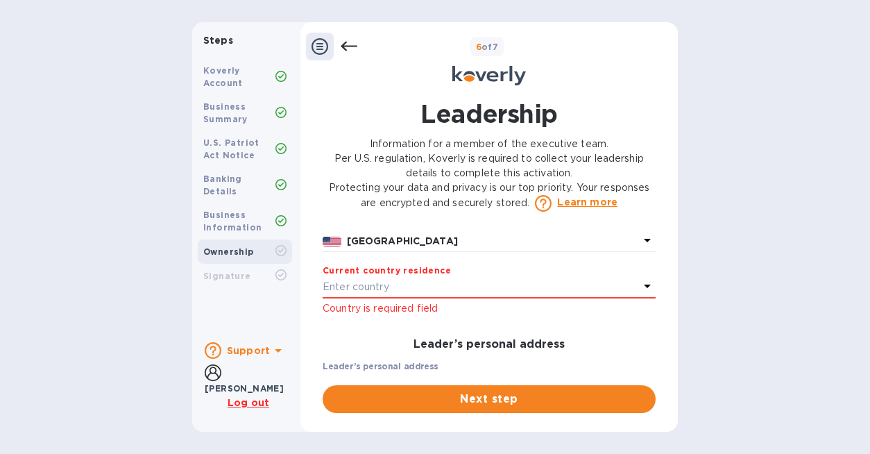
click at [493, 297] on div "Enter country" at bounding box center [481, 287] width 316 height 19
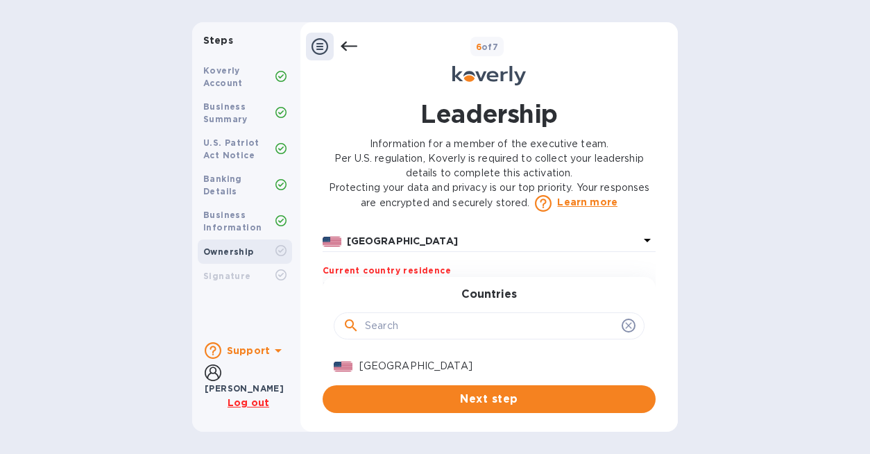
click at [486, 337] on input "text" at bounding box center [490, 326] width 251 height 21
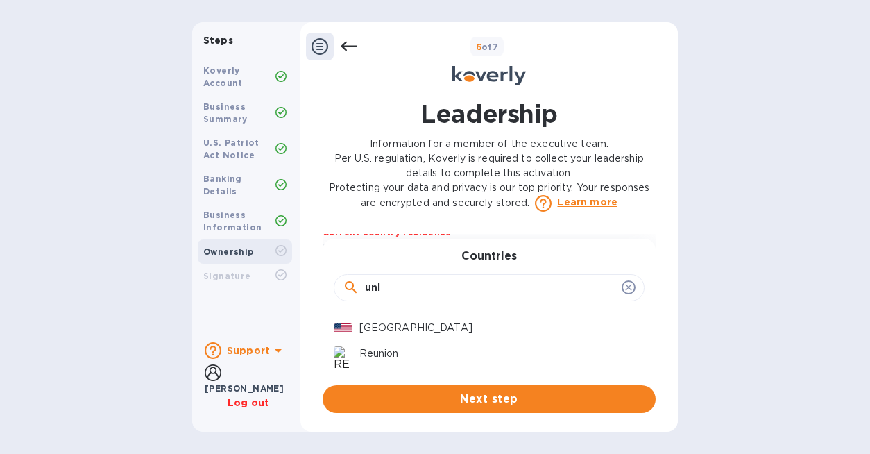
scroll to position [345, 0]
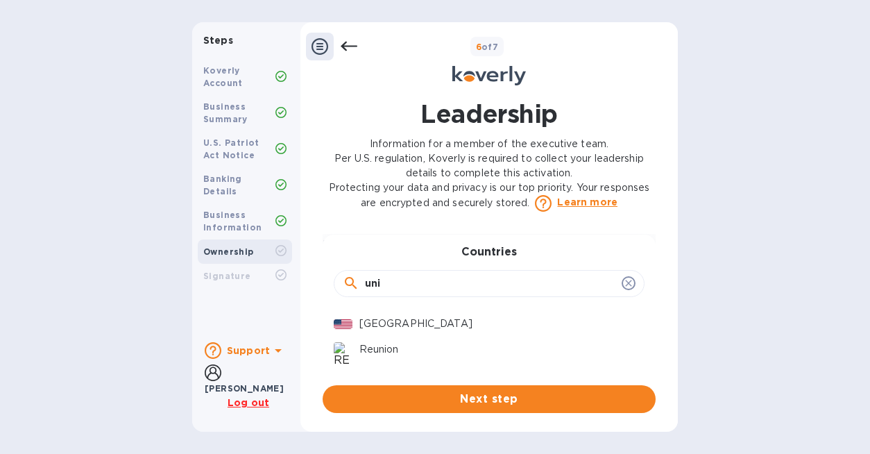
type input "uni"
click at [486, 334] on div "United States" at bounding box center [497, 324] width 280 height 20
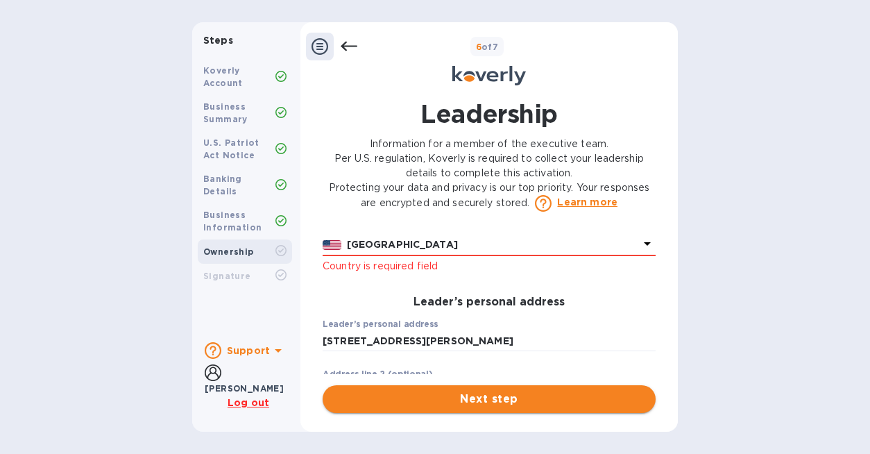
click at [490, 404] on span "Next step" at bounding box center [489, 399] width 311 height 17
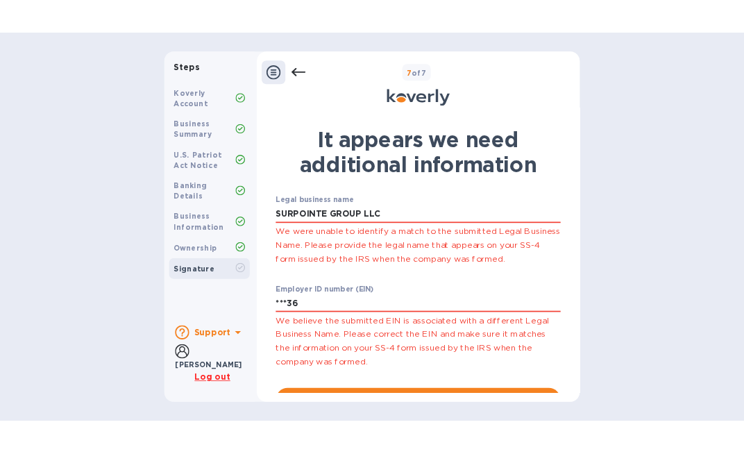
scroll to position [117, 0]
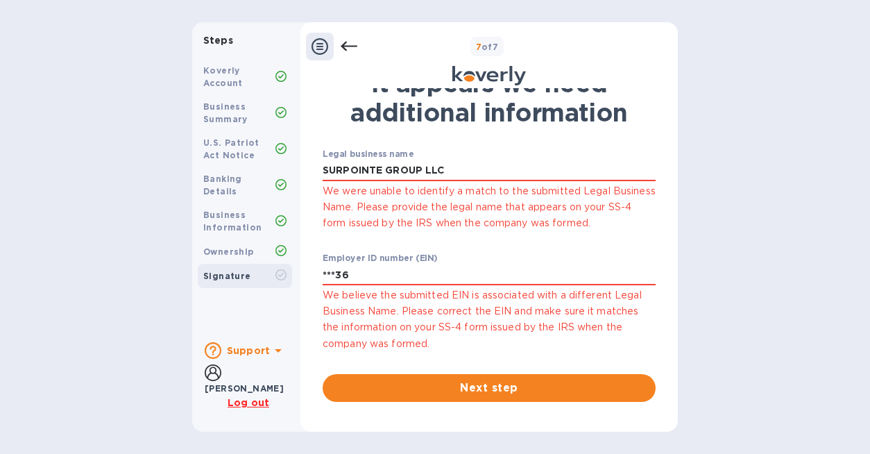
click at [396, 287] on div "Employer ID number (EIN) ***36 We believe the submitted EIN is associated with …" at bounding box center [489, 302] width 333 height 99
click at [389, 280] on input "***36" at bounding box center [489, 274] width 333 height 21
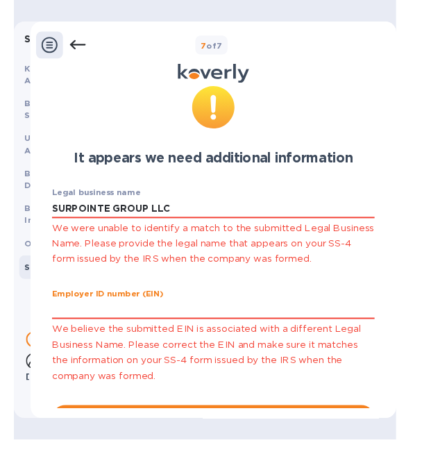
scroll to position [74, 0]
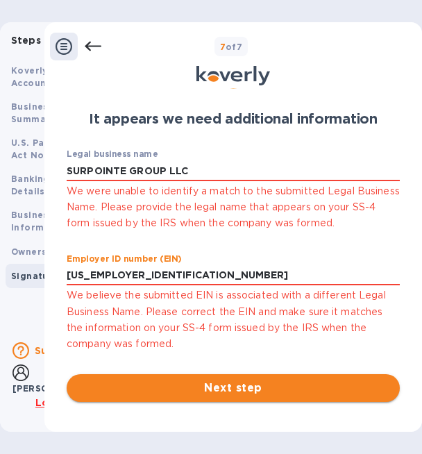
type input "***36"
click at [225, 384] on span "Next step" at bounding box center [233, 388] width 311 height 17
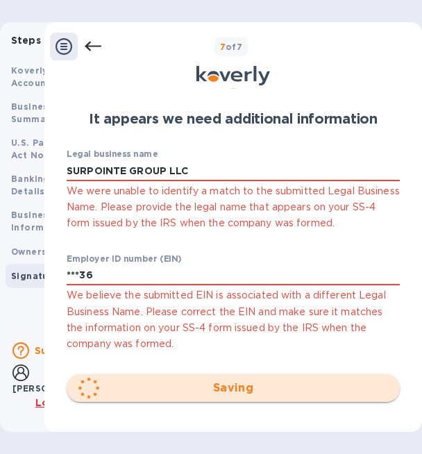
scroll to position [0, 0]
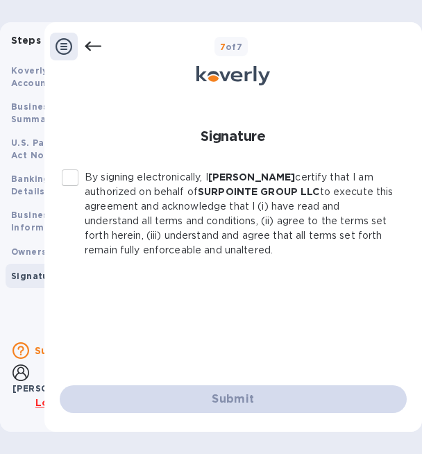
click at [72, 178] on input "By signing electronically, I Lauren Feldman certify that I am authorized on beh…" at bounding box center [70, 177] width 29 height 29
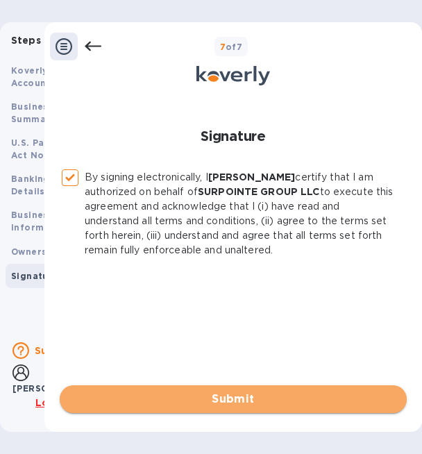
click at [190, 401] on span "Submit" at bounding box center [233, 399] width 325 height 17
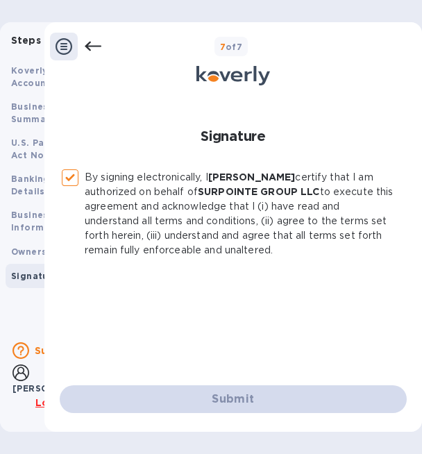
checkbox input "false"
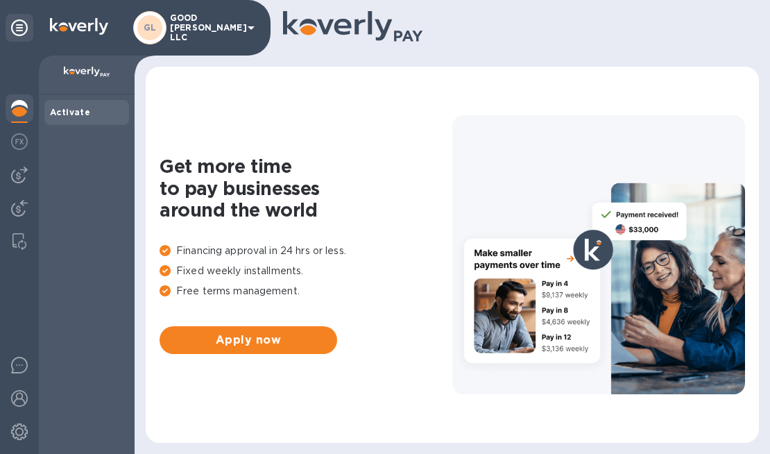
click at [203, 10] on div "GL GOOD [PERSON_NAME] LLC" at bounding box center [135, 28] width 271 height 56
click at [207, 24] on p "GOOD [PERSON_NAME] LLC" at bounding box center [204, 27] width 69 height 29
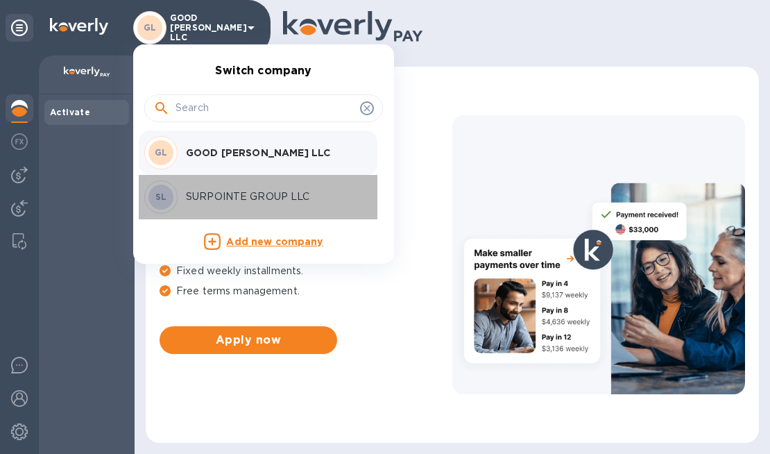
click at [253, 195] on p "SURPOINTE GROUP LLC" at bounding box center [273, 196] width 175 height 15
